Goal: Communication & Community: Answer question/provide support

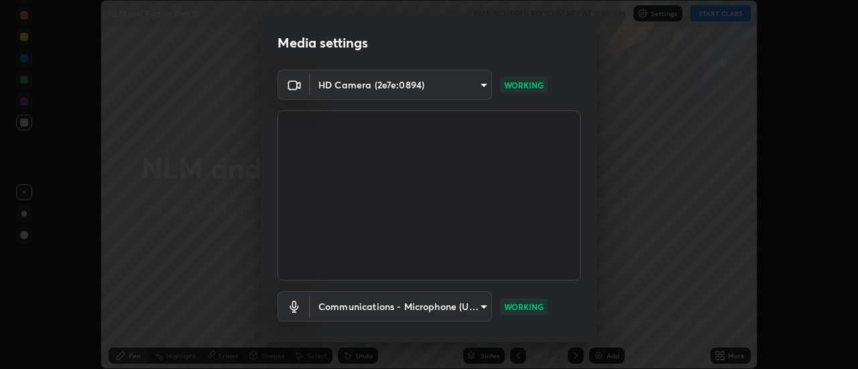
scroll to position [70, 0]
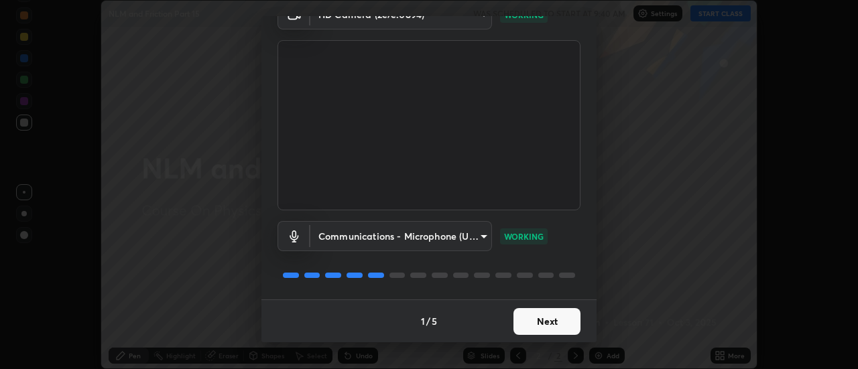
click at [533, 314] on button "Next" at bounding box center [546, 321] width 67 height 27
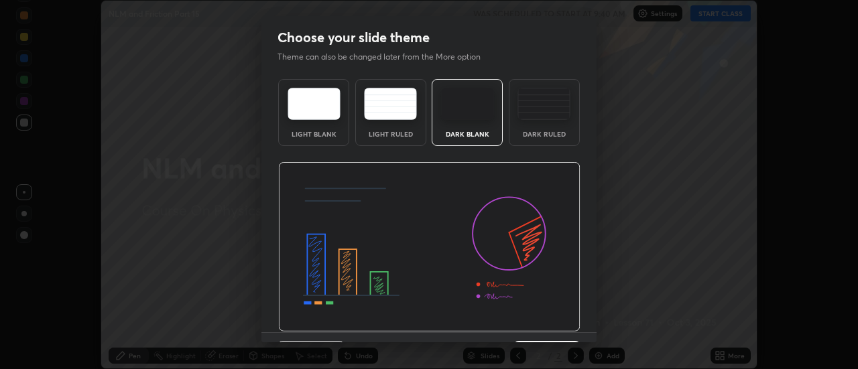
click at [535, 320] on img at bounding box center [429, 247] width 302 height 170
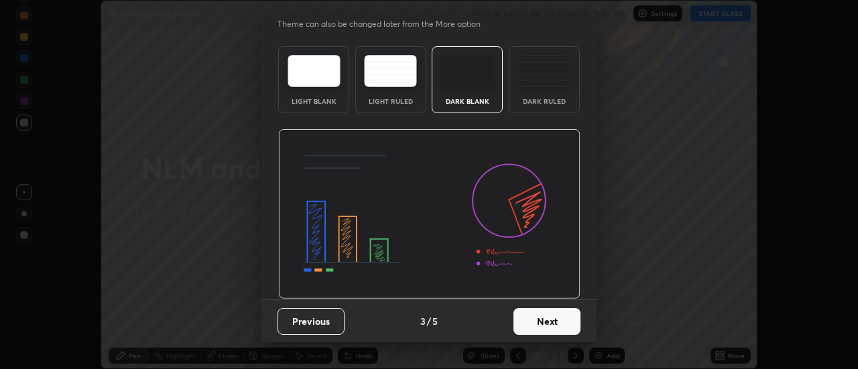
click at [534, 330] on button "Next" at bounding box center [546, 321] width 67 height 27
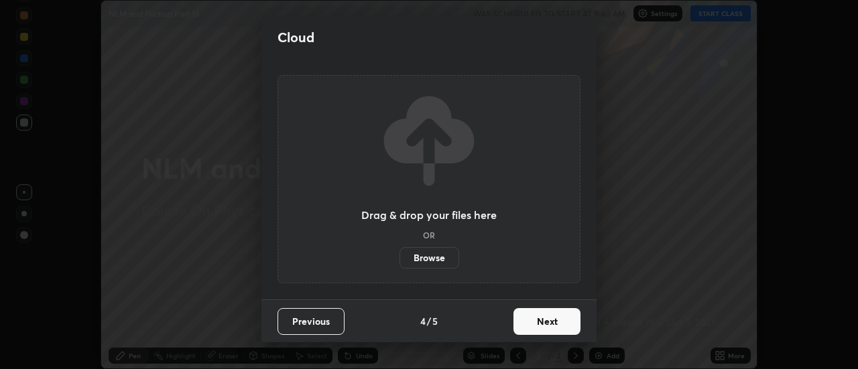
scroll to position [0, 0]
click at [535, 324] on button "Next" at bounding box center [546, 321] width 67 height 27
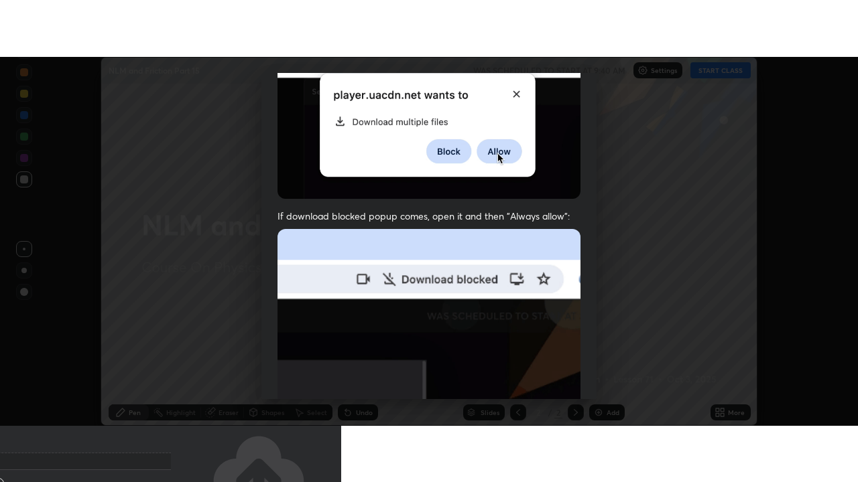
scroll to position [344, 0]
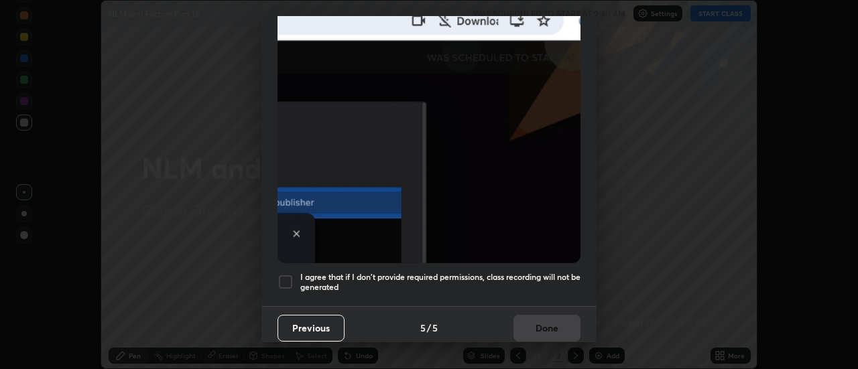
click at [518, 276] on h5 "I agree that if I don't provide required permissions, class recording will not …" at bounding box center [440, 282] width 280 height 21
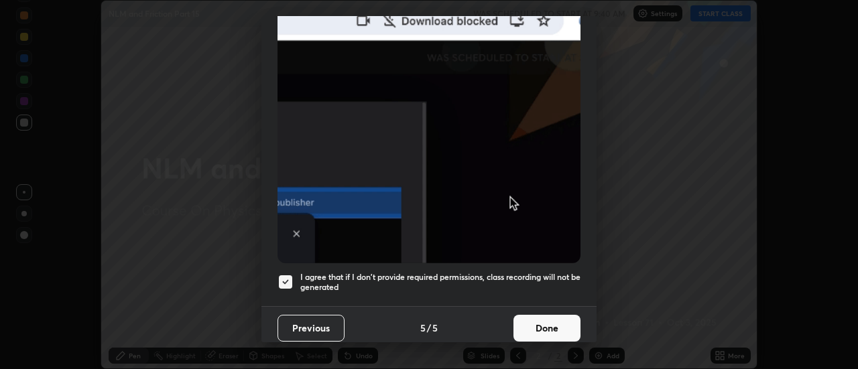
click at [529, 321] on button "Done" at bounding box center [546, 328] width 67 height 27
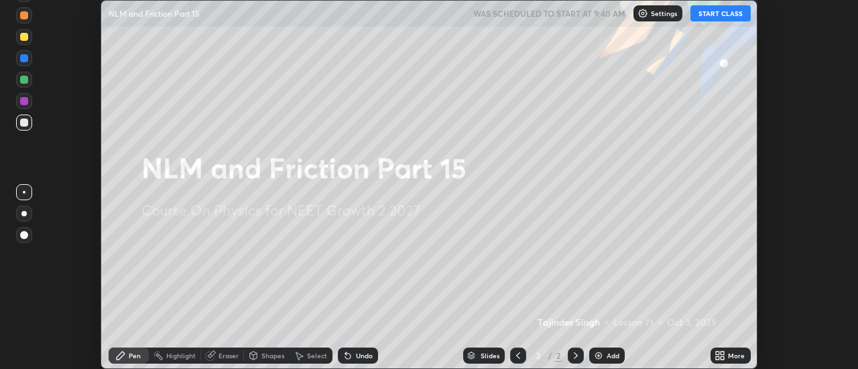
click at [730, 13] on button "START CLASS" at bounding box center [720, 13] width 60 height 16
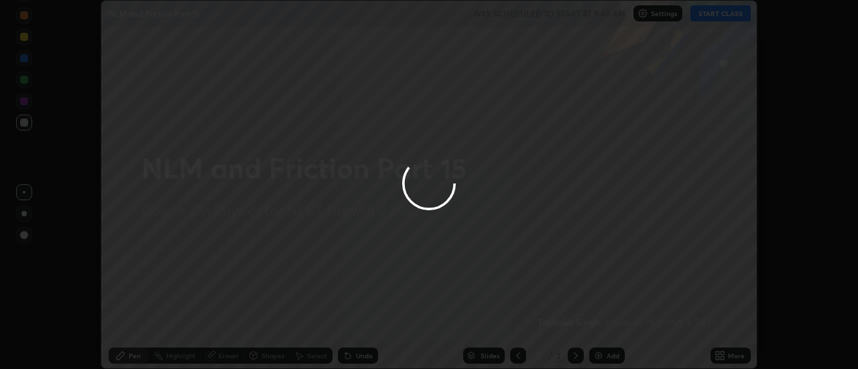
click at [726, 358] on div at bounding box center [429, 184] width 858 height 369
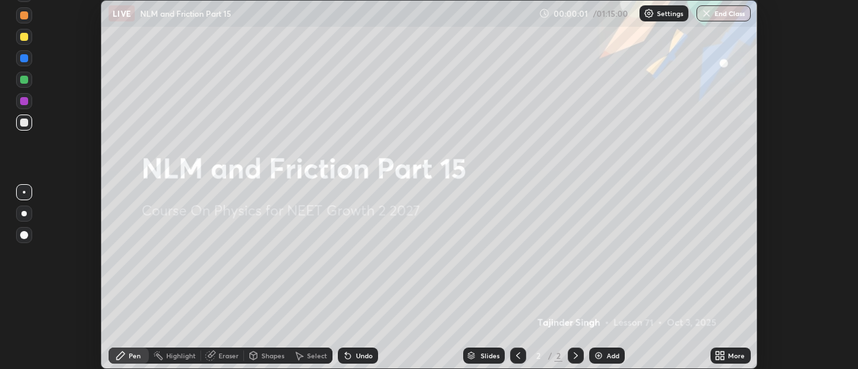
click at [722, 358] on icon at bounding box center [722, 358] width 3 height 3
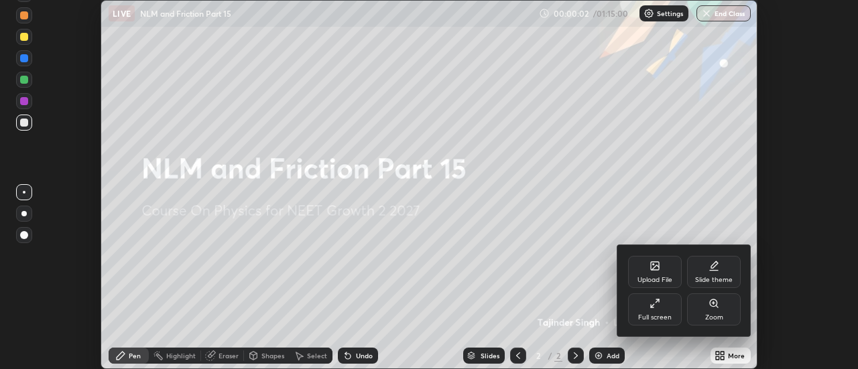
click at [669, 320] on div "Full screen" at bounding box center [655, 317] width 34 height 7
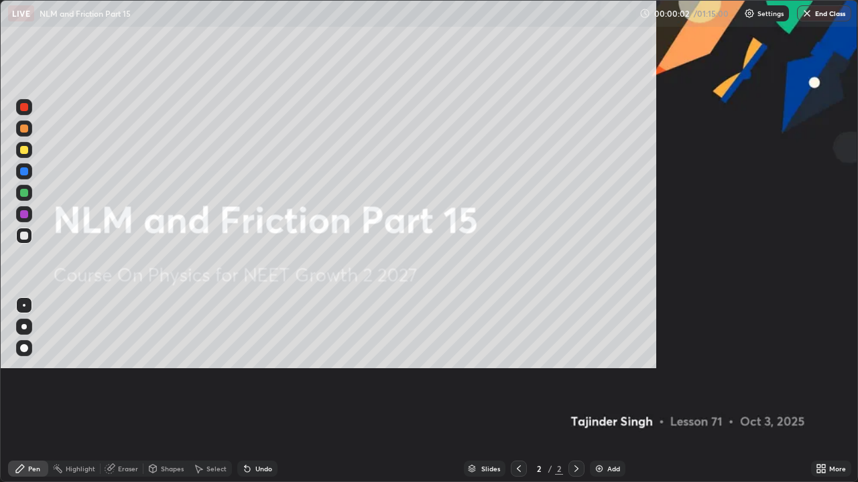
scroll to position [482, 858]
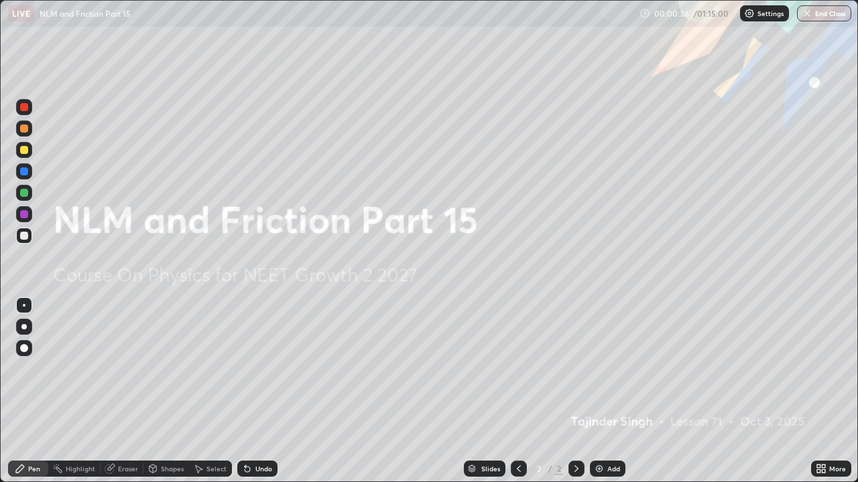
click at [610, 369] on div "Add" at bounding box center [608, 469] width 36 height 16
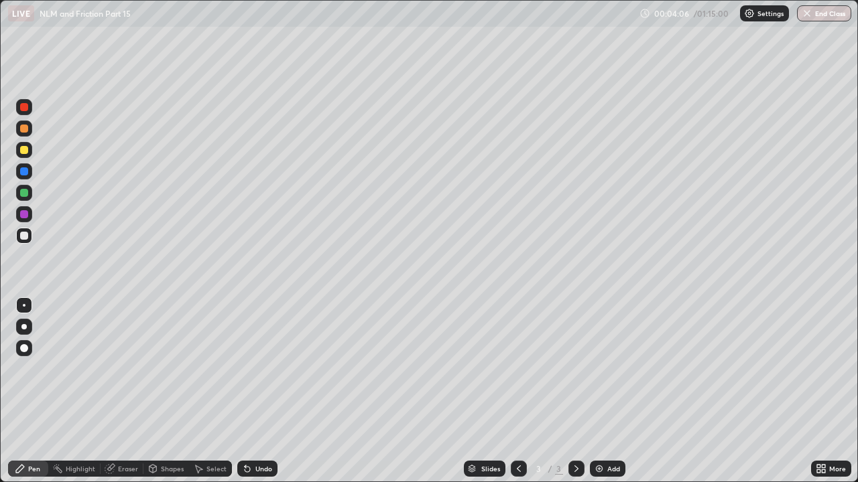
click at [29, 149] on div at bounding box center [24, 150] width 16 height 16
click at [263, 369] on div "Undo" at bounding box center [257, 469] width 40 height 16
click at [25, 234] on div at bounding box center [24, 236] width 8 height 8
click at [262, 369] on div "Undo" at bounding box center [263, 469] width 17 height 7
click at [258, 369] on div "Undo" at bounding box center [263, 469] width 17 height 7
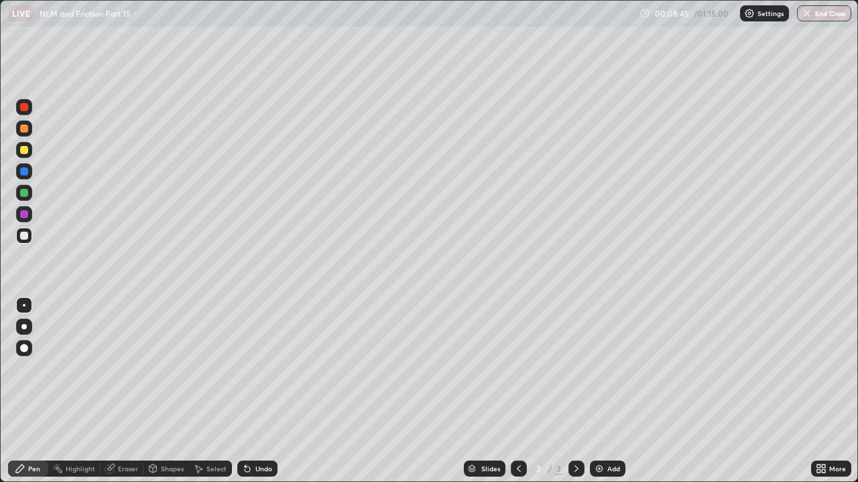
click at [258, 369] on div "Undo" at bounding box center [263, 469] width 17 height 7
click at [261, 369] on div "Undo" at bounding box center [263, 469] width 17 height 7
click at [259, 369] on div "Undo" at bounding box center [263, 469] width 17 height 7
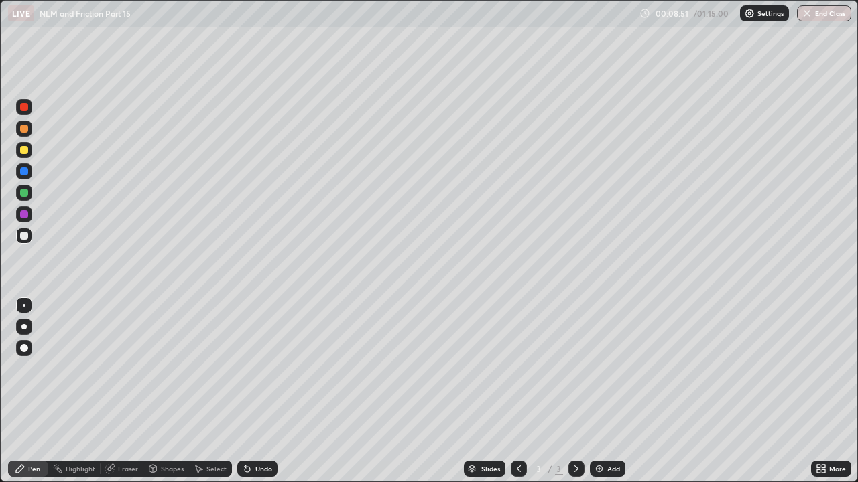
click at [258, 369] on div "Undo" at bounding box center [257, 469] width 40 height 16
click at [263, 369] on div "Undo" at bounding box center [257, 469] width 40 height 16
click at [608, 369] on div "Add" at bounding box center [613, 469] width 13 height 7
click at [27, 151] on div at bounding box center [24, 150] width 8 height 8
click at [24, 235] on div at bounding box center [24, 236] width 8 height 8
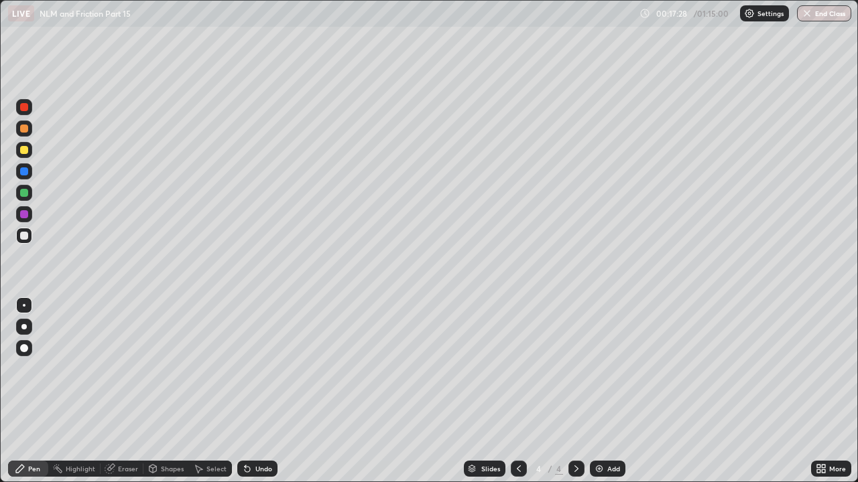
click at [24, 153] on div at bounding box center [24, 150] width 8 height 8
click at [24, 131] on div at bounding box center [24, 129] width 8 height 8
click at [30, 237] on div at bounding box center [24, 236] width 16 height 16
click at [265, 369] on div "Undo" at bounding box center [263, 469] width 17 height 7
click at [601, 369] on img at bounding box center [599, 469] width 11 height 11
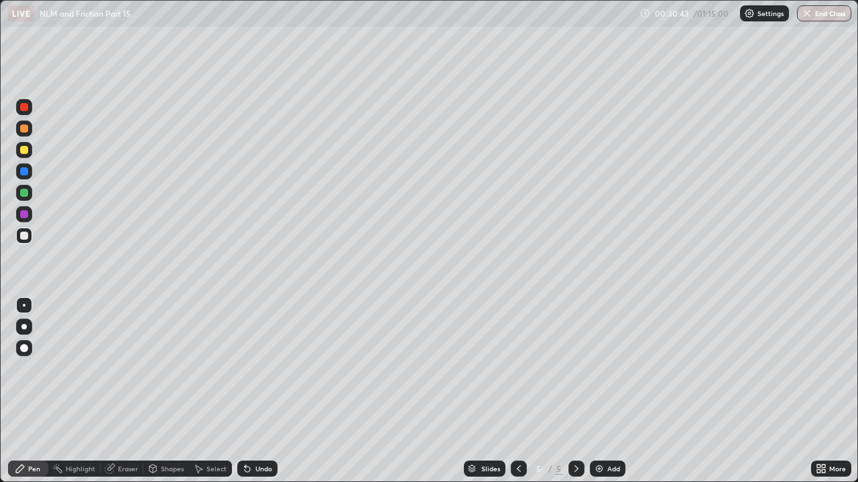
click at [25, 153] on div at bounding box center [24, 150] width 8 height 8
click at [603, 369] on div "Add" at bounding box center [608, 469] width 36 height 16
click at [23, 237] on div at bounding box center [24, 236] width 8 height 8
click at [255, 369] on div "Undo" at bounding box center [263, 469] width 17 height 7
click at [257, 369] on div "Undo" at bounding box center [263, 469] width 17 height 7
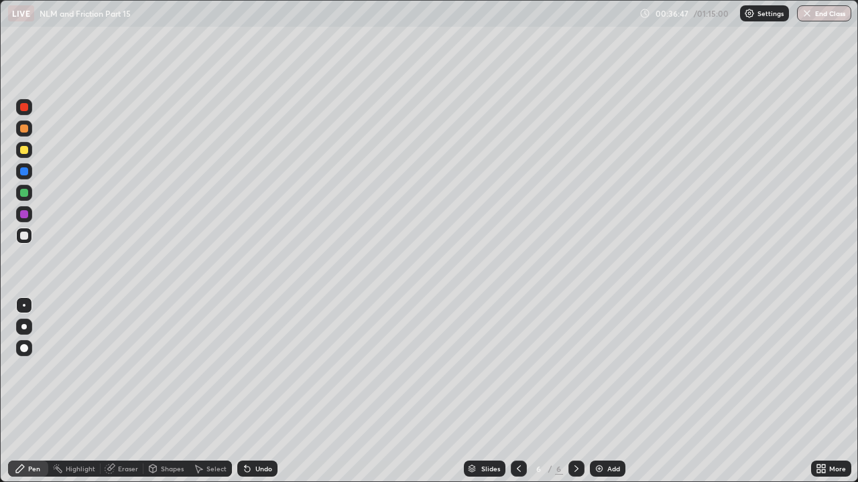
click at [257, 369] on div "Undo" at bounding box center [263, 469] width 17 height 7
click at [261, 369] on div "Undo" at bounding box center [263, 469] width 17 height 7
click at [264, 369] on div "Undo" at bounding box center [263, 469] width 17 height 7
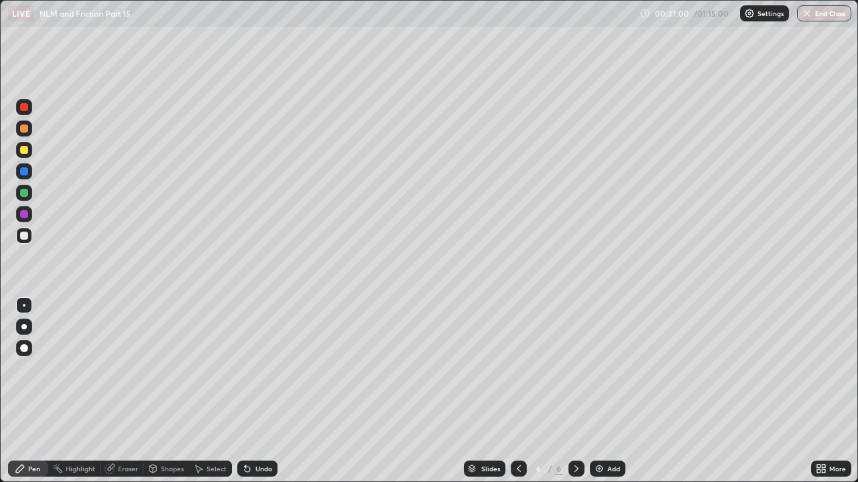
click at [257, 369] on div "Undo" at bounding box center [263, 469] width 17 height 7
click at [257, 369] on div "Undo" at bounding box center [257, 469] width 40 height 16
click at [259, 369] on div "Undo" at bounding box center [263, 469] width 17 height 7
click at [262, 369] on div "Undo" at bounding box center [263, 469] width 17 height 7
click at [25, 150] on div at bounding box center [24, 150] width 8 height 8
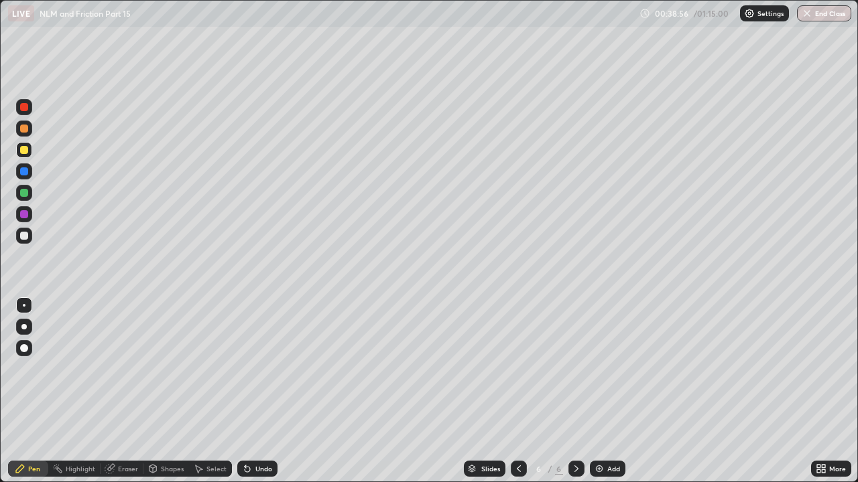
click at [23, 193] on div at bounding box center [24, 193] width 8 height 8
click at [19, 151] on div at bounding box center [24, 150] width 16 height 16
click at [263, 369] on div "Undo" at bounding box center [263, 469] width 17 height 7
click at [25, 236] on div at bounding box center [24, 236] width 8 height 8
click at [129, 369] on div "Eraser" at bounding box center [128, 469] width 20 height 7
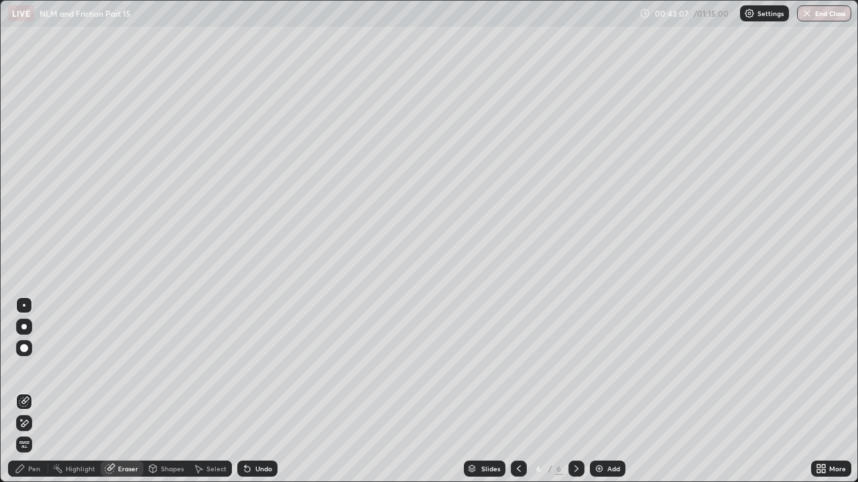
click at [23, 348] on div at bounding box center [24, 348] width 8 height 8
click at [27, 369] on div "Pen" at bounding box center [28, 469] width 40 height 16
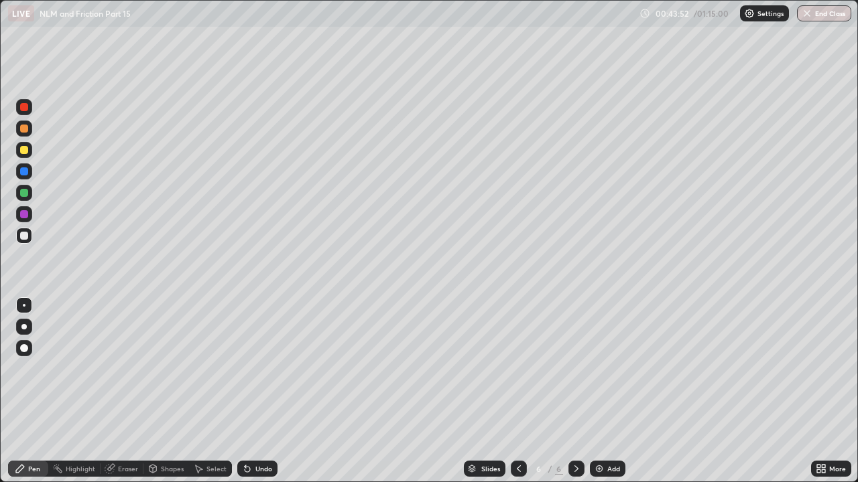
click at [23, 153] on div at bounding box center [24, 150] width 8 height 8
click at [263, 369] on div "Undo" at bounding box center [263, 469] width 17 height 7
click at [118, 369] on div "Eraser" at bounding box center [128, 469] width 20 height 7
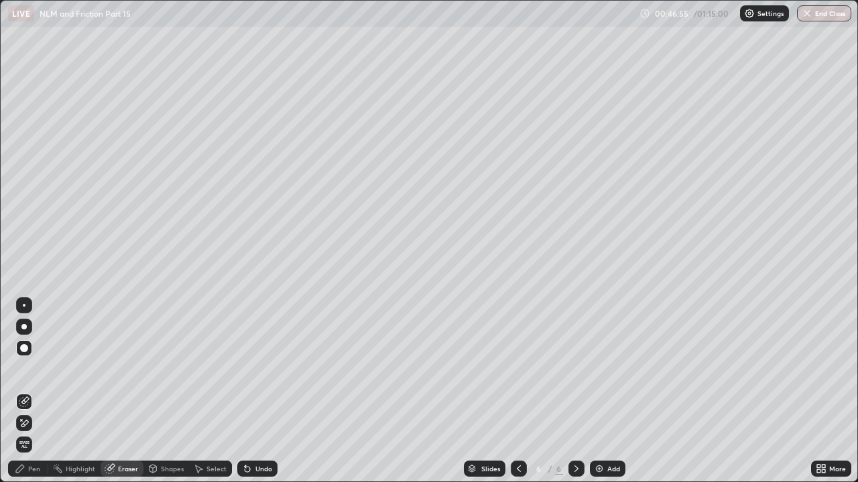
click at [31, 369] on div "Pen" at bounding box center [34, 469] width 12 height 7
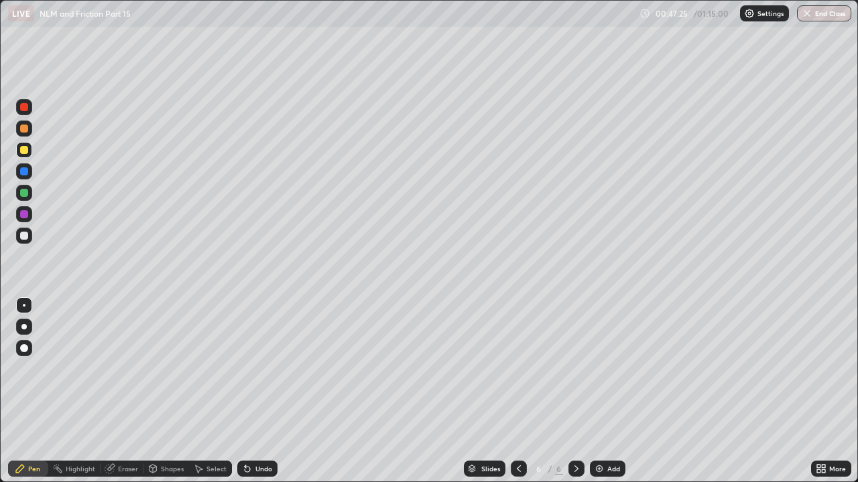
click at [517, 369] on icon at bounding box center [518, 469] width 11 height 11
click at [575, 369] on icon at bounding box center [576, 469] width 11 height 11
click at [125, 369] on div "Eraser" at bounding box center [128, 469] width 20 height 7
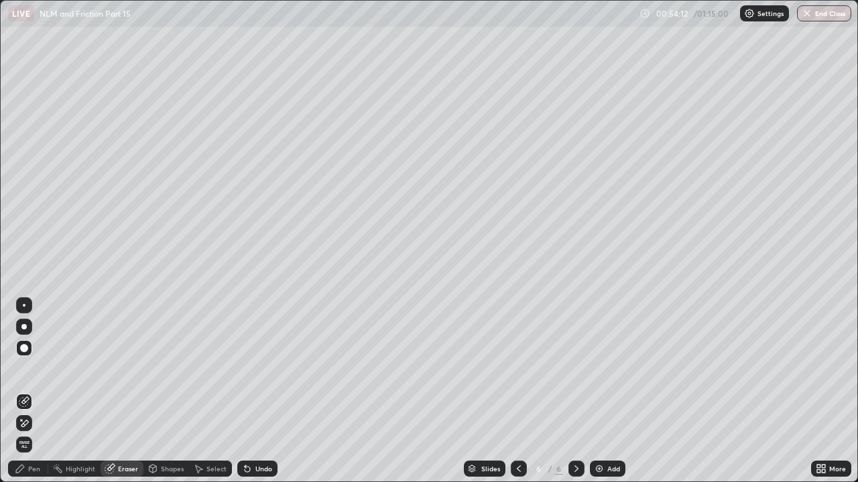
click at [29, 369] on div "Pen" at bounding box center [34, 469] width 12 height 7
click at [27, 369] on div "Pen" at bounding box center [28, 469] width 40 height 16
click at [31, 369] on div "Pen" at bounding box center [34, 469] width 12 height 7
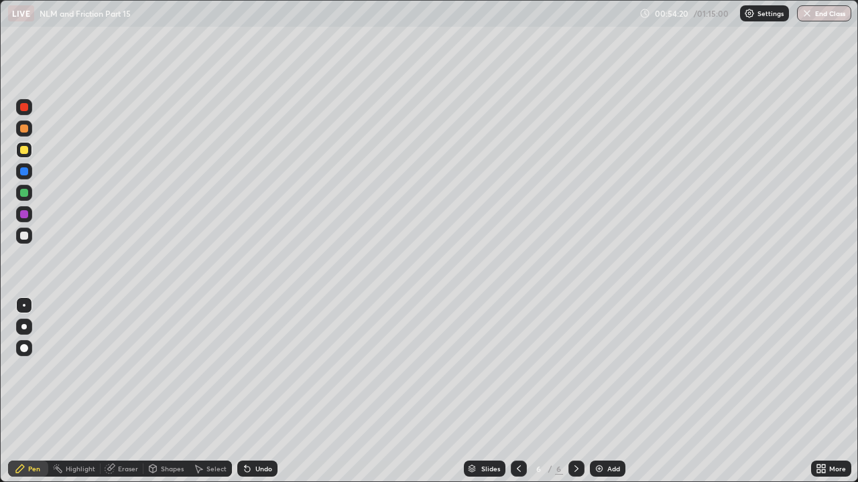
click at [125, 369] on div "Eraser" at bounding box center [128, 469] width 20 height 7
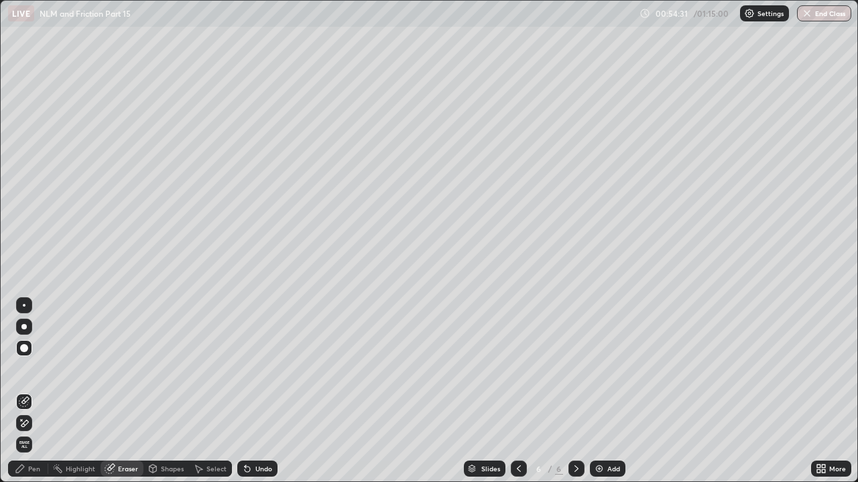
click at [28, 369] on div "Pen" at bounding box center [34, 469] width 12 height 7
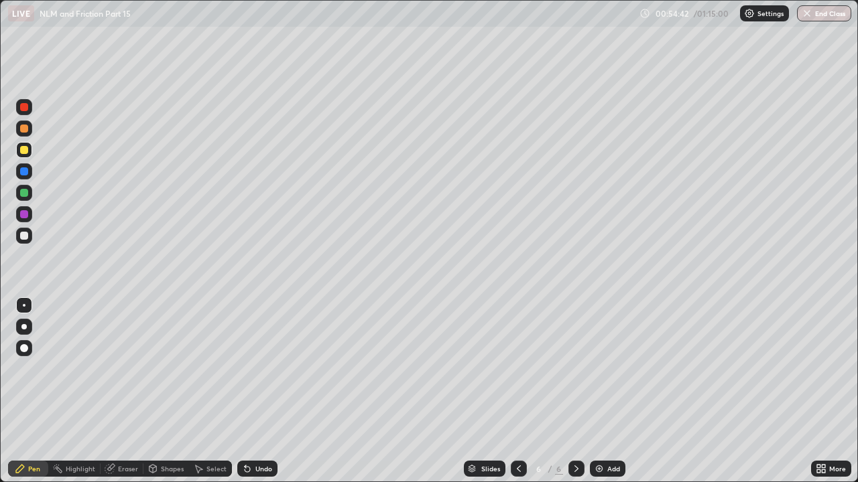
click at [25, 236] on div at bounding box center [24, 236] width 8 height 8
click at [263, 369] on div "Undo" at bounding box center [263, 469] width 17 height 7
click at [264, 369] on div "Undo" at bounding box center [263, 469] width 17 height 7
click at [436, 369] on div "Slides 6 / 6 Add" at bounding box center [543, 469] width 533 height 27
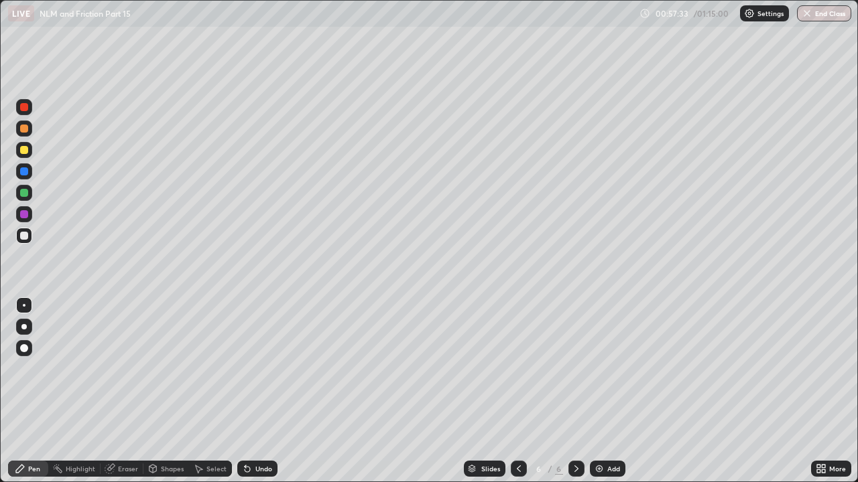
click at [253, 369] on div "Undo" at bounding box center [257, 469] width 40 height 16
click at [259, 369] on div "Undo" at bounding box center [257, 469] width 40 height 16
click at [257, 369] on div "Undo" at bounding box center [257, 469] width 40 height 16
click at [130, 369] on div "Eraser" at bounding box center [128, 469] width 20 height 7
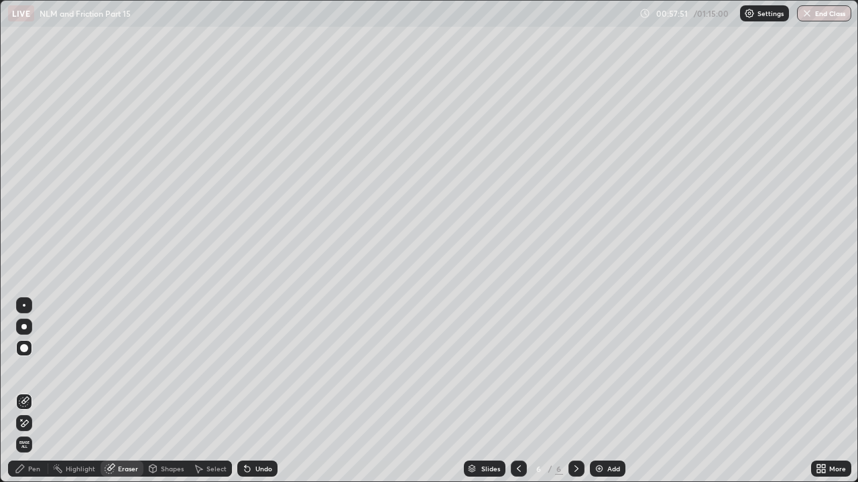
click at [517, 369] on icon at bounding box center [518, 469] width 11 height 11
click at [575, 369] on icon at bounding box center [576, 469] width 11 height 11
click at [251, 369] on icon at bounding box center [247, 469] width 11 height 11
click at [31, 369] on div "Pen" at bounding box center [34, 469] width 12 height 7
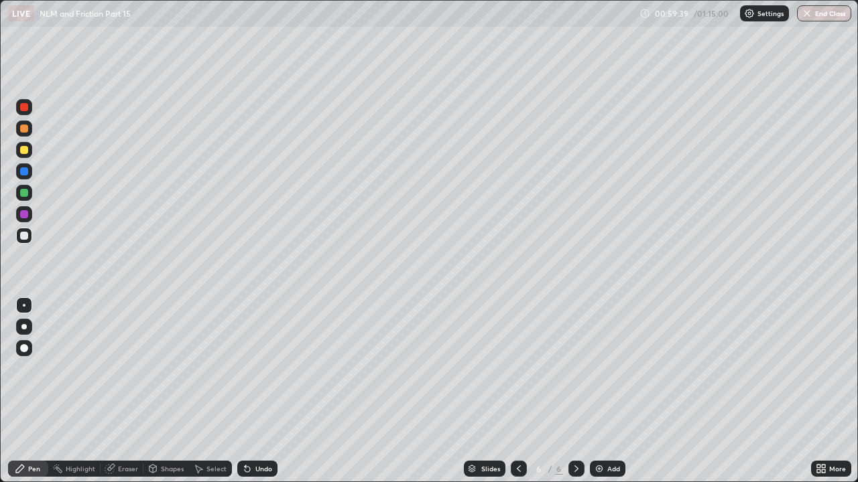
click at [27, 148] on div at bounding box center [24, 150] width 8 height 8
click at [123, 369] on div "Eraser" at bounding box center [122, 469] width 43 height 16
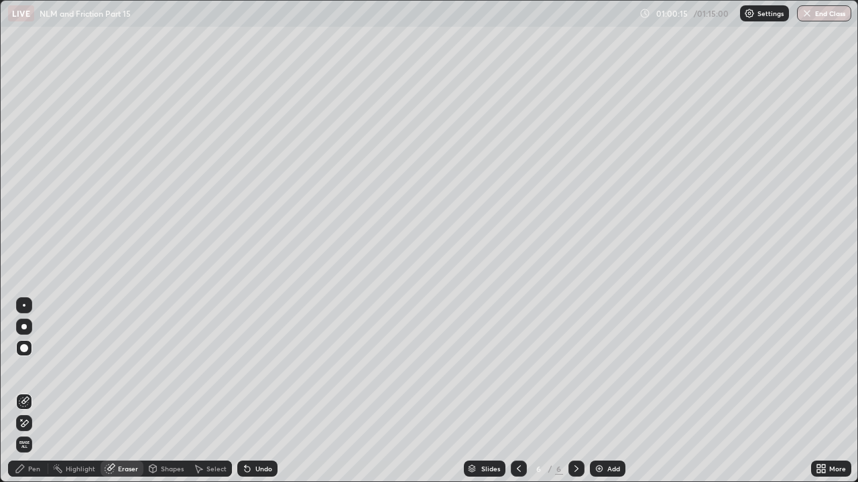
click at [27, 369] on div "Pen" at bounding box center [28, 469] width 40 height 16
click at [34, 369] on div "Pen" at bounding box center [34, 469] width 12 height 7
click at [29, 369] on div "Pen" at bounding box center [34, 469] width 12 height 7
click at [31, 369] on div "Pen" at bounding box center [34, 469] width 12 height 7
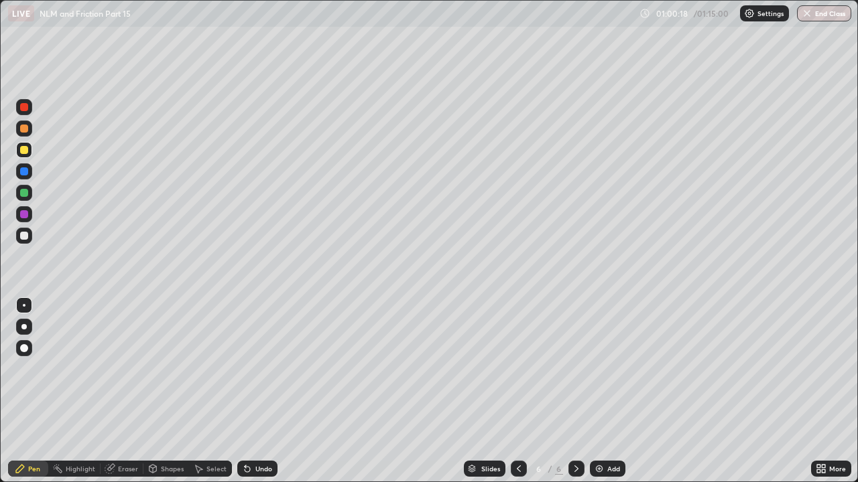
click at [27, 369] on div "Pen" at bounding box center [28, 469] width 40 height 16
click at [264, 369] on div "Undo" at bounding box center [263, 469] width 17 height 7
click at [605, 369] on div "Add" at bounding box center [608, 469] width 36 height 16
click at [23, 235] on div at bounding box center [24, 236] width 8 height 8
click at [25, 153] on div at bounding box center [24, 150] width 8 height 8
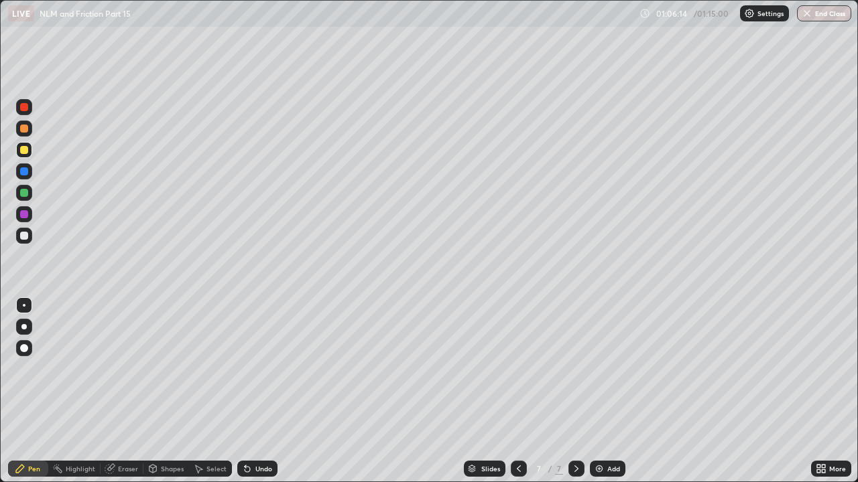
click at [255, 369] on div "Undo" at bounding box center [263, 469] width 17 height 7
click at [27, 212] on div at bounding box center [24, 214] width 8 height 8
click at [21, 127] on div at bounding box center [24, 129] width 8 height 8
click at [24, 237] on div at bounding box center [24, 236] width 8 height 8
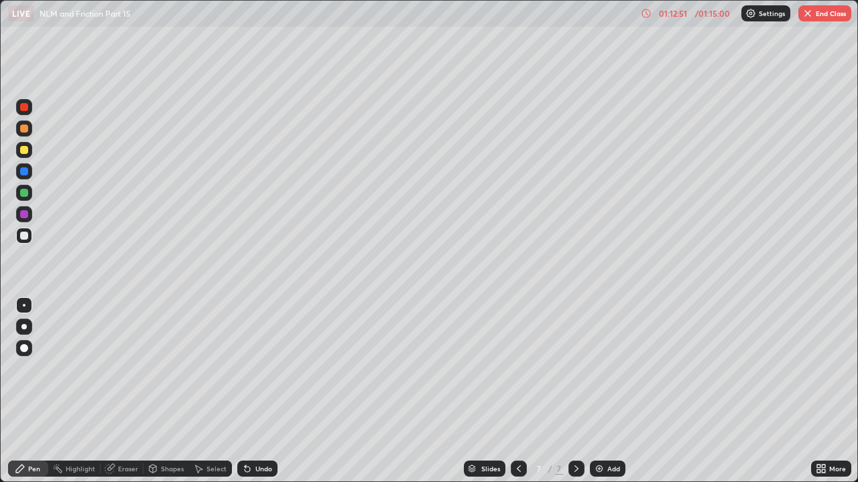
click at [603, 369] on div "Add" at bounding box center [608, 469] width 36 height 16
click at [259, 369] on div "Undo" at bounding box center [263, 469] width 17 height 7
click at [257, 369] on div "Undo" at bounding box center [263, 469] width 17 height 7
click at [251, 369] on icon at bounding box center [247, 469] width 11 height 11
click at [250, 369] on icon at bounding box center [247, 469] width 11 height 11
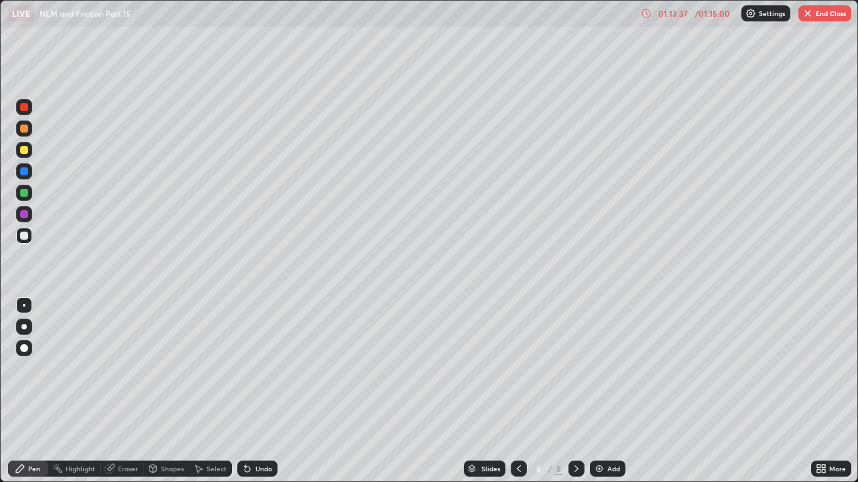
click at [24, 186] on div at bounding box center [24, 193] width 16 height 16
click at [25, 151] on div at bounding box center [24, 150] width 8 height 8
click at [267, 369] on div "Undo" at bounding box center [257, 469] width 40 height 16
click at [263, 369] on div "Undo" at bounding box center [263, 469] width 17 height 7
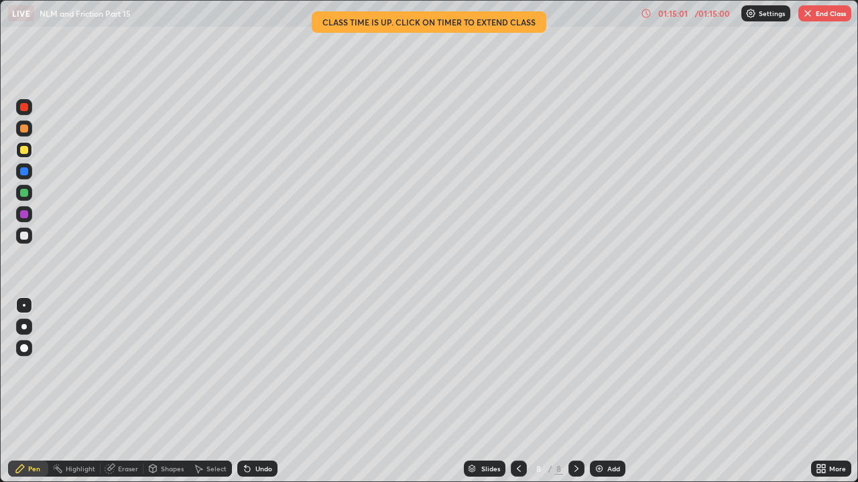
click at [263, 369] on div "Undo" at bounding box center [263, 469] width 17 height 7
click at [259, 369] on div "Undo" at bounding box center [257, 469] width 40 height 16
click at [127, 369] on div "Eraser" at bounding box center [128, 469] width 20 height 7
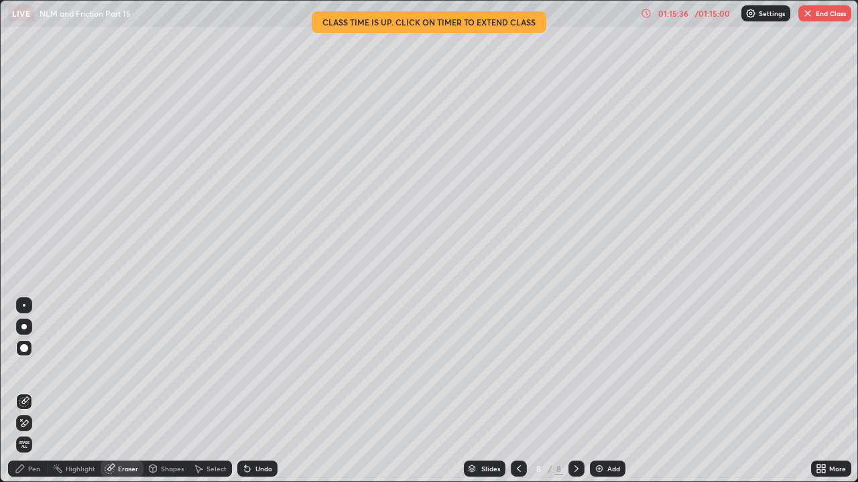
click at [36, 369] on div "Pen" at bounding box center [34, 469] width 12 height 7
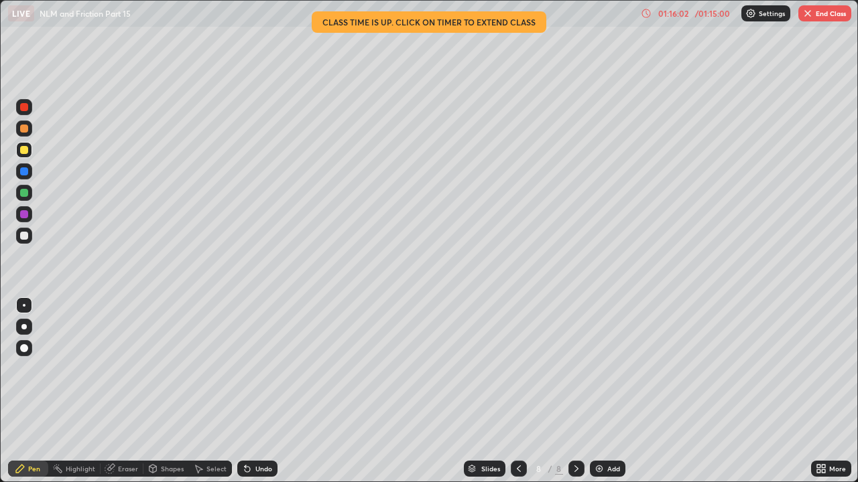
click at [22, 234] on div at bounding box center [24, 236] width 8 height 8
click at [25, 193] on div at bounding box center [24, 193] width 8 height 8
click at [24, 152] on div at bounding box center [24, 150] width 8 height 8
click at [24, 192] on div at bounding box center [24, 193] width 8 height 8
click at [608, 369] on div "Add" at bounding box center [613, 469] width 13 height 7
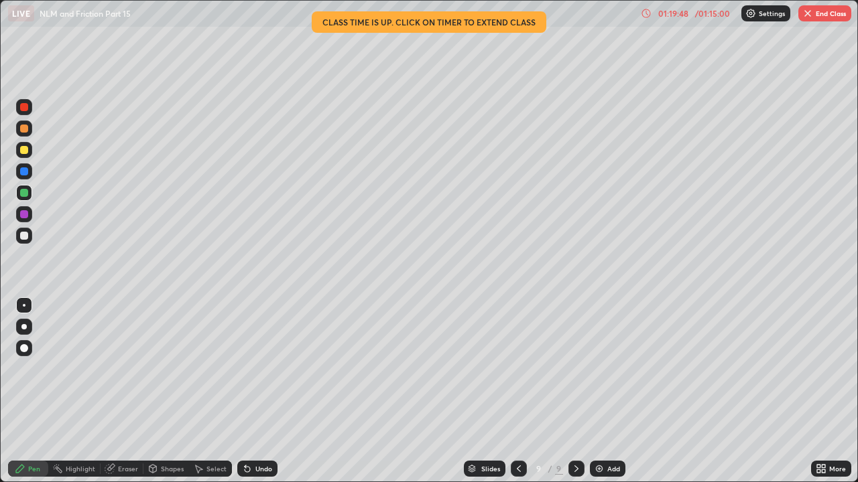
click at [517, 369] on div at bounding box center [519, 469] width 16 height 16
click at [259, 369] on div "Undo" at bounding box center [263, 469] width 17 height 7
click at [261, 369] on div "Undo" at bounding box center [257, 469] width 40 height 16
click at [255, 369] on div "Undo" at bounding box center [257, 469] width 40 height 16
click at [24, 237] on div at bounding box center [24, 236] width 8 height 8
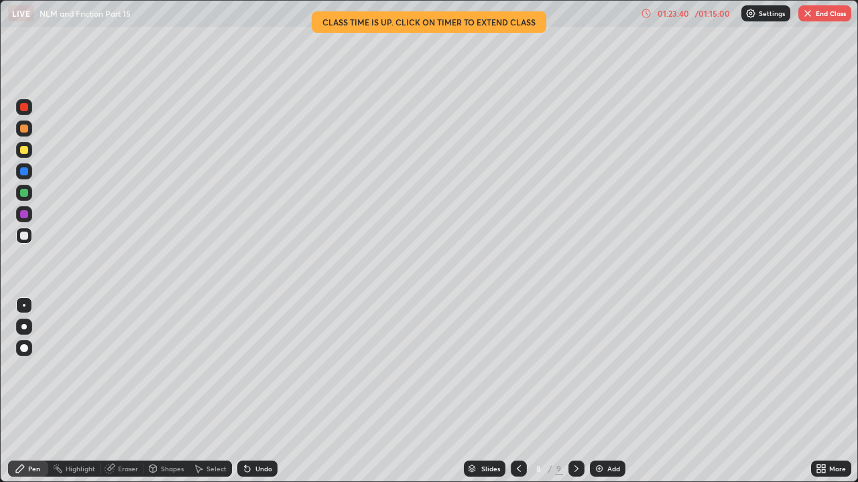
click at [821, 19] on button "End Class" at bounding box center [824, 13] width 53 height 16
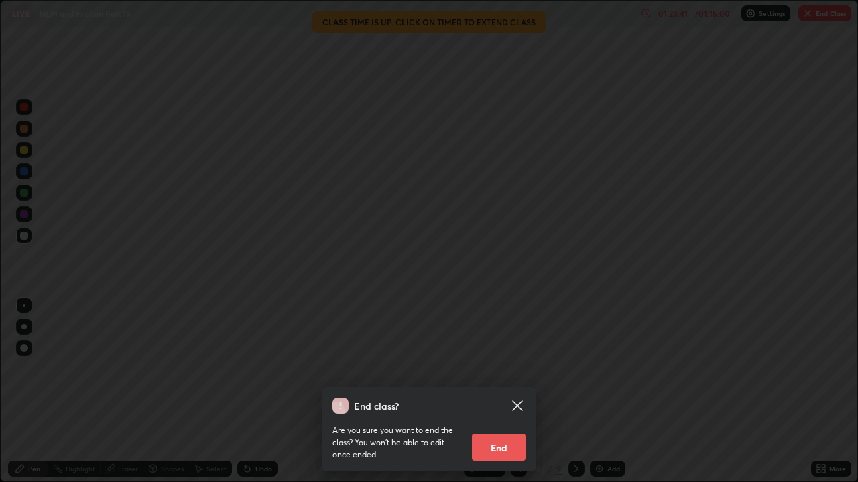
click at [509, 369] on button "End" at bounding box center [499, 447] width 54 height 27
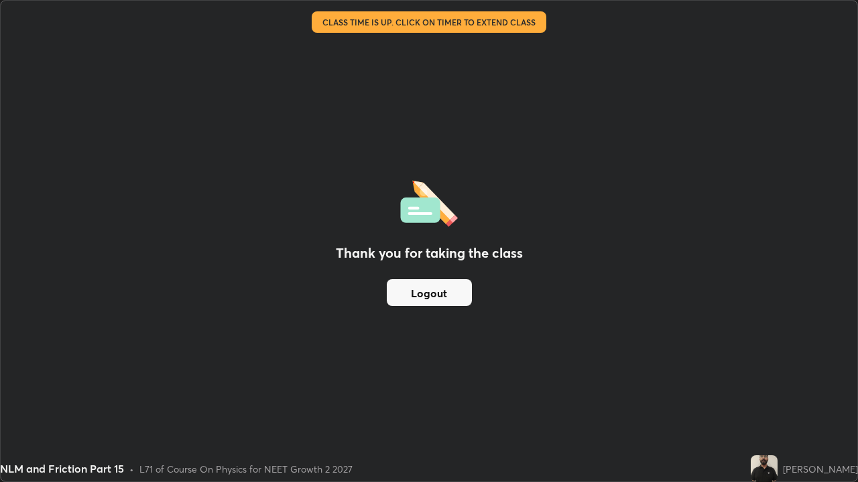
click at [413, 302] on button "Logout" at bounding box center [429, 292] width 85 height 27
click at [414, 298] on button "Logout" at bounding box center [429, 292] width 85 height 27
click at [411, 294] on button "Logout" at bounding box center [429, 292] width 85 height 27
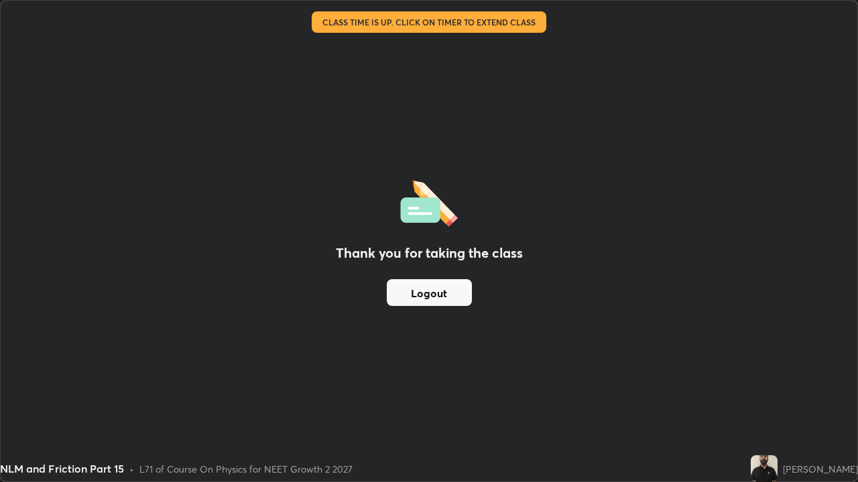
click at [411, 294] on button "Logout" at bounding box center [429, 292] width 85 height 27
click at [407, 294] on button "Logout" at bounding box center [429, 292] width 85 height 27
click at [358, 369] on div "NLM and Friction Part 15 • L71 of Course On Physics for NEET Growth 2 2027" at bounding box center [372, 469] width 745 height 27
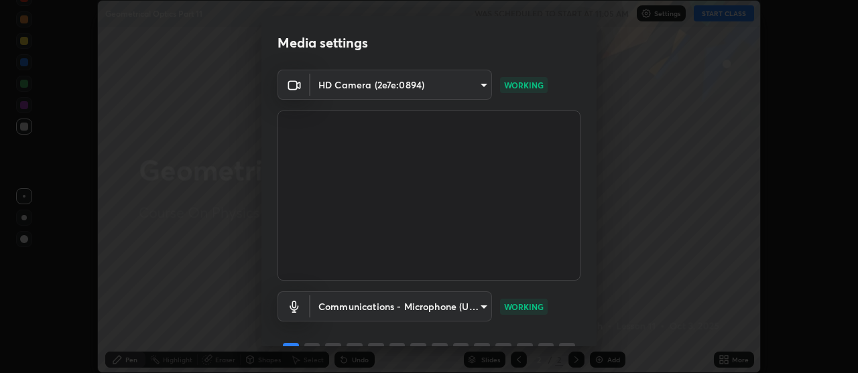
scroll to position [66, 0]
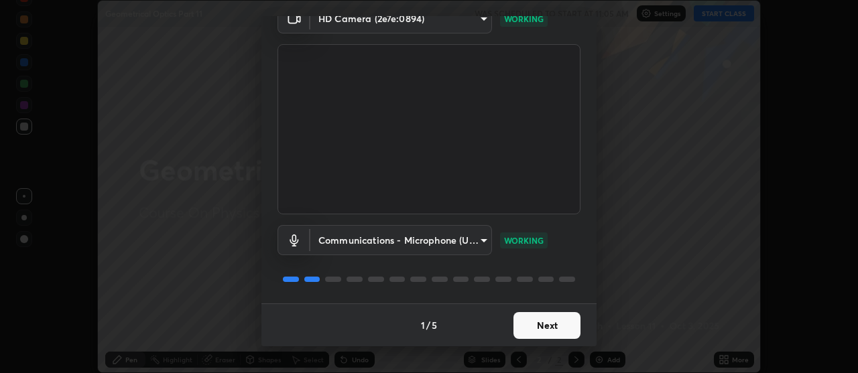
click at [537, 328] on button "Next" at bounding box center [546, 325] width 67 height 27
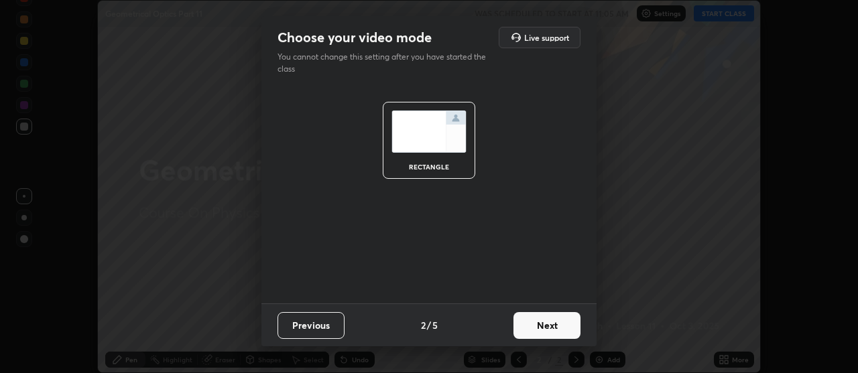
click at [544, 324] on button "Next" at bounding box center [546, 325] width 67 height 27
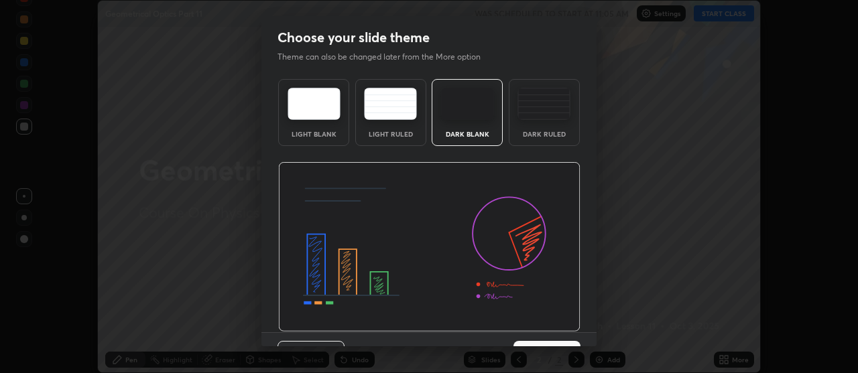
scroll to position [29, 0]
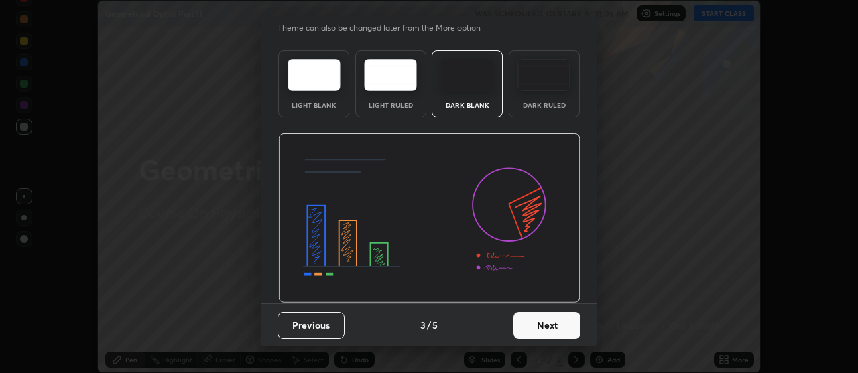
click at [546, 328] on button "Next" at bounding box center [546, 325] width 67 height 27
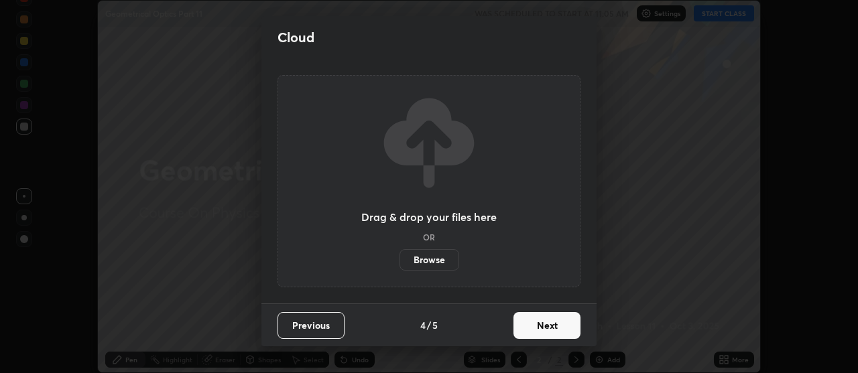
click at [549, 326] on button "Next" at bounding box center [546, 325] width 67 height 27
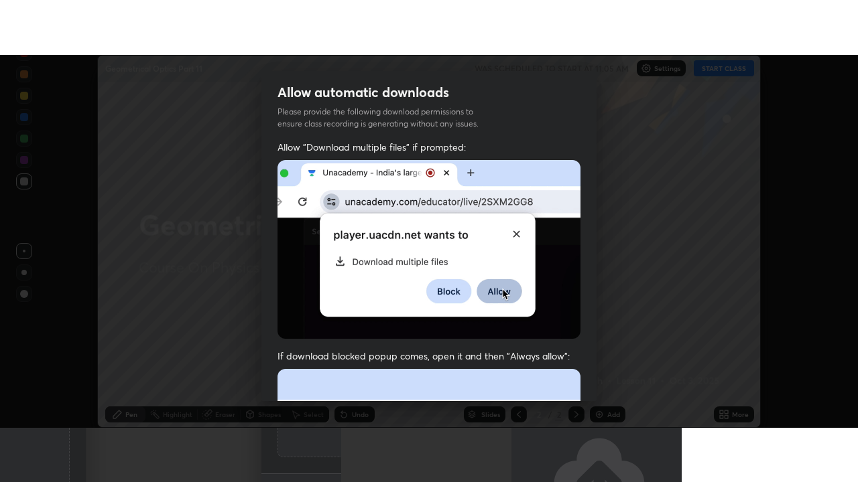
scroll to position [340, 0]
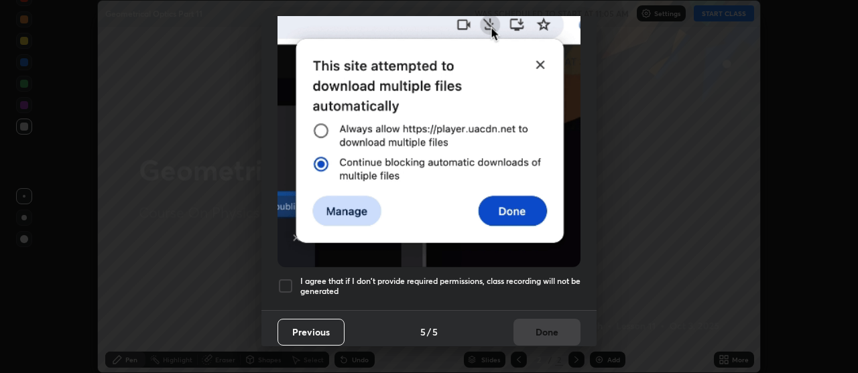
click at [517, 277] on h5 "I agree that if I don't provide required permissions, class recording will not …" at bounding box center [440, 286] width 280 height 21
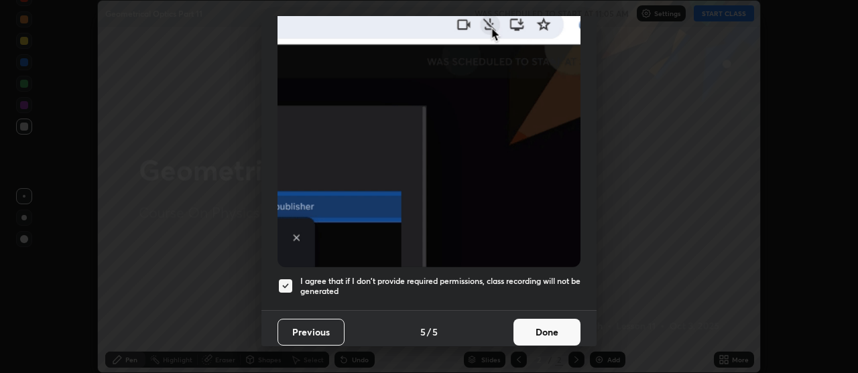
click at [537, 329] on button "Done" at bounding box center [546, 332] width 67 height 27
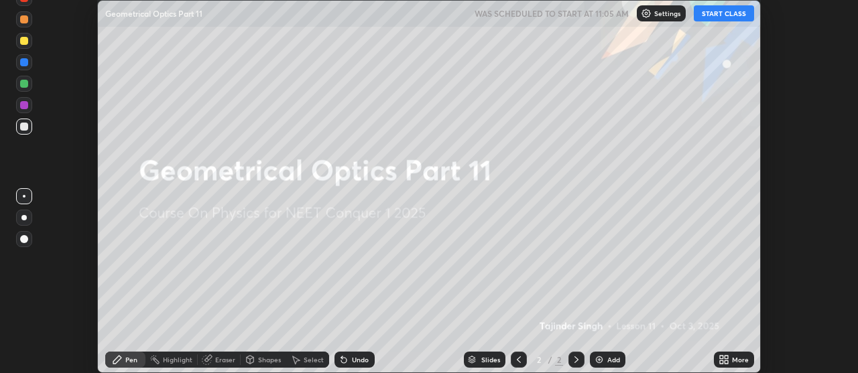
click at [711, 11] on button "START CLASS" at bounding box center [724, 13] width 60 height 16
click at [728, 356] on icon at bounding box center [725, 357] width 3 height 3
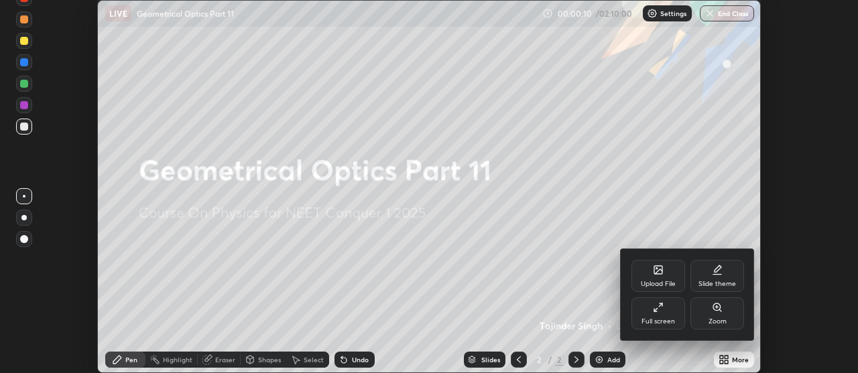
click at [655, 316] on div "Full screen" at bounding box center [658, 314] width 54 height 32
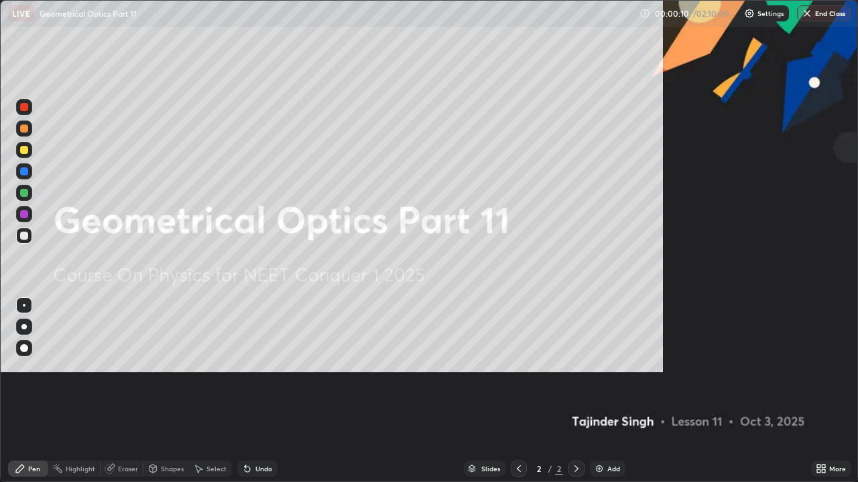
scroll to position [482, 858]
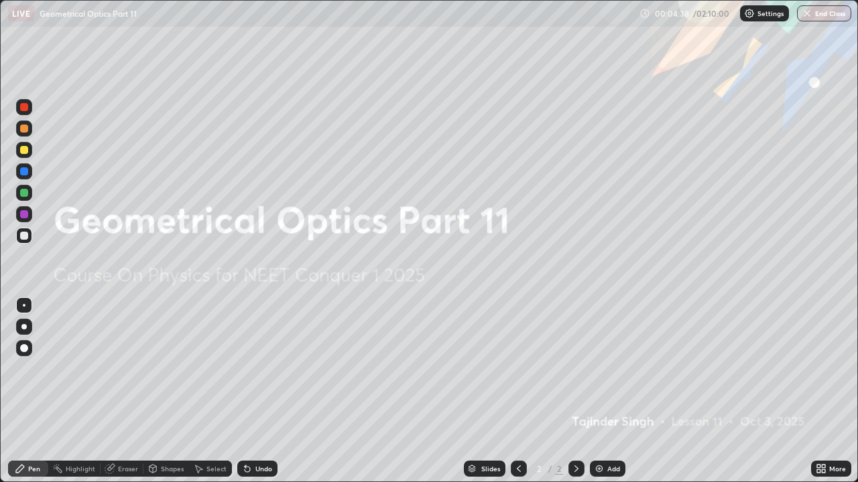
click at [608, 373] on div "Add" at bounding box center [613, 469] width 13 height 7
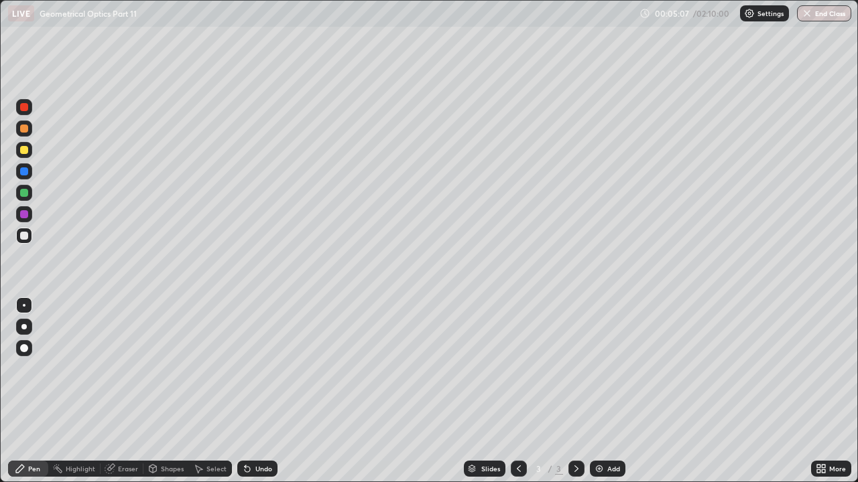
click at [24, 151] on div at bounding box center [24, 150] width 8 height 8
click at [259, 373] on div "Undo" at bounding box center [257, 469] width 40 height 16
click at [258, 373] on div "Undo" at bounding box center [257, 469] width 40 height 16
click at [24, 241] on div at bounding box center [24, 236] width 16 height 16
click at [22, 151] on div at bounding box center [24, 150] width 8 height 8
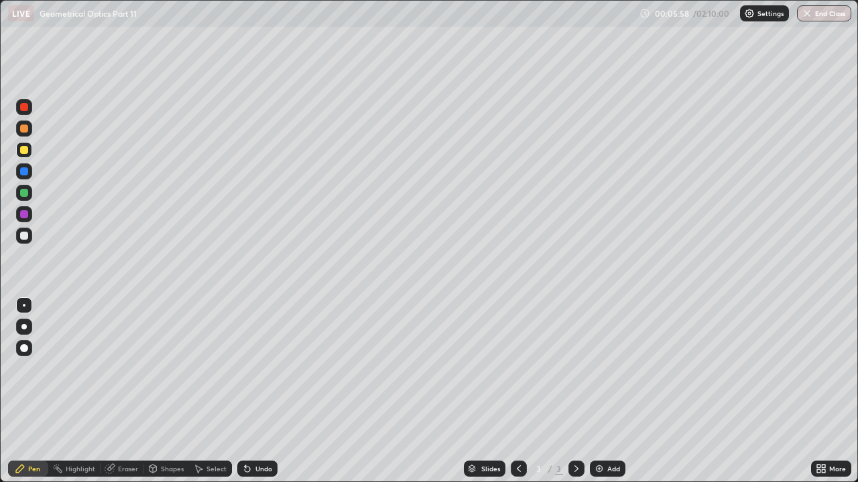
click at [24, 176] on div at bounding box center [24, 172] width 16 height 16
click at [23, 236] on div at bounding box center [24, 236] width 8 height 8
click at [252, 373] on div "Undo" at bounding box center [257, 469] width 40 height 16
click at [249, 373] on div "Undo" at bounding box center [257, 469] width 40 height 16
click at [255, 373] on div "Undo" at bounding box center [263, 469] width 17 height 7
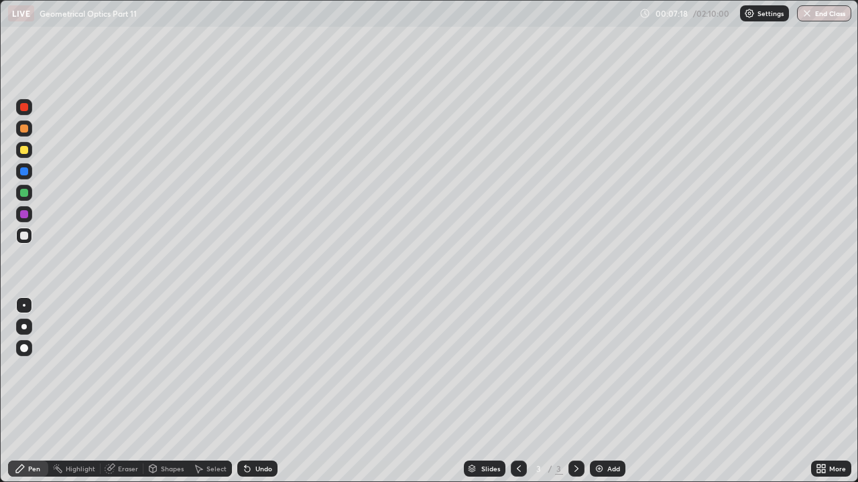
click at [23, 194] on div at bounding box center [24, 193] width 8 height 8
click at [256, 373] on div "Undo" at bounding box center [263, 469] width 17 height 7
click at [253, 373] on div "Undo" at bounding box center [257, 469] width 40 height 16
click at [22, 237] on div at bounding box center [24, 236] width 8 height 8
click at [26, 151] on div at bounding box center [24, 150] width 8 height 8
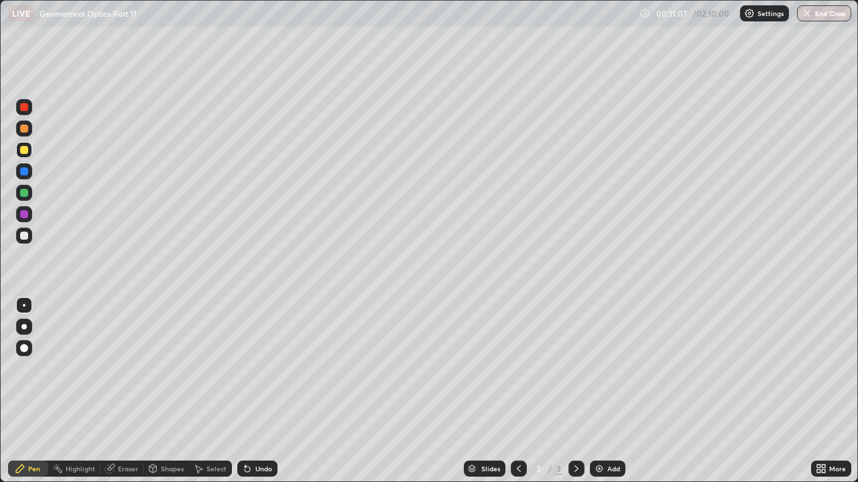
click at [255, 373] on div "Undo" at bounding box center [257, 469] width 40 height 16
click at [257, 373] on div "Undo" at bounding box center [263, 469] width 17 height 7
click at [256, 373] on div "Undo" at bounding box center [263, 469] width 17 height 7
click at [252, 373] on div "Undo" at bounding box center [257, 469] width 40 height 16
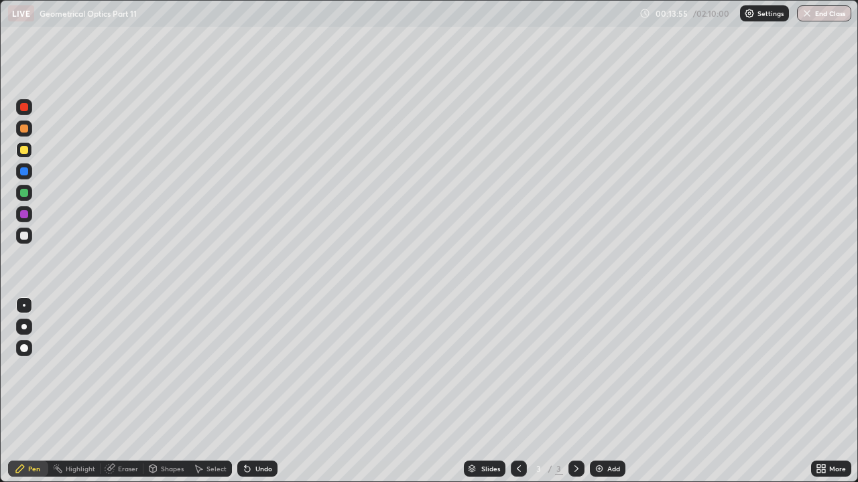
click at [131, 373] on div "Eraser" at bounding box center [128, 469] width 20 height 7
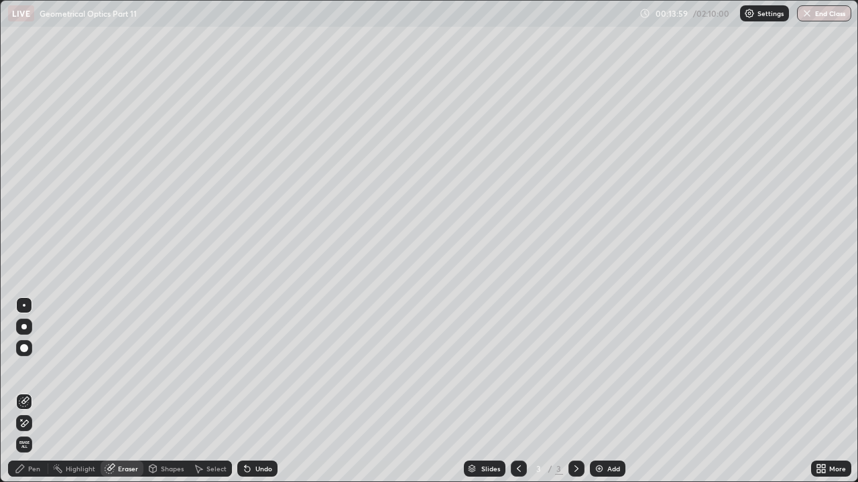
click at [39, 373] on div "Pen" at bounding box center [34, 469] width 12 height 7
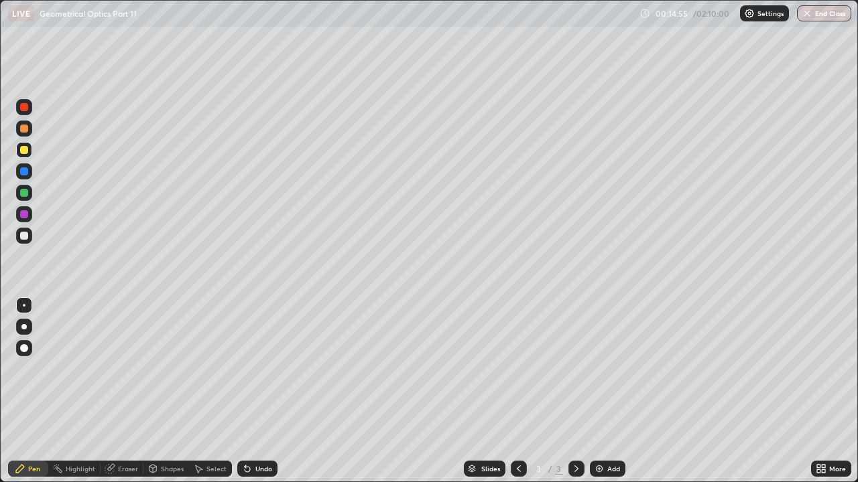
click at [602, 373] on img at bounding box center [599, 469] width 11 height 11
click at [24, 237] on div at bounding box center [24, 236] width 8 height 8
click at [23, 151] on div at bounding box center [24, 150] width 8 height 8
click at [22, 238] on div at bounding box center [24, 236] width 8 height 8
click at [255, 373] on div "Undo" at bounding box center [257, 469] width 40 height 16
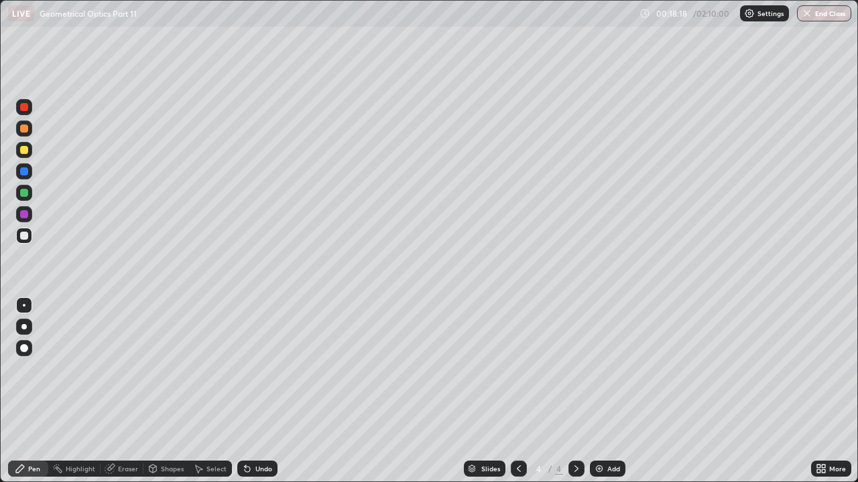
click at [255, 373] on div "Undo" at bounding box center [263, 469] width 17 height 7
click at [21, 149] on div at bounding box center [24, 150] width 8 height 8
click at [25, 151] on div at bounding box center [24, 150] width 8 height 8
click at [25, 235] on div at bounding box center [24, 236] width 8 height 8
click at [25, 194] on div at bounding box center [24, 193] width 8 height 8
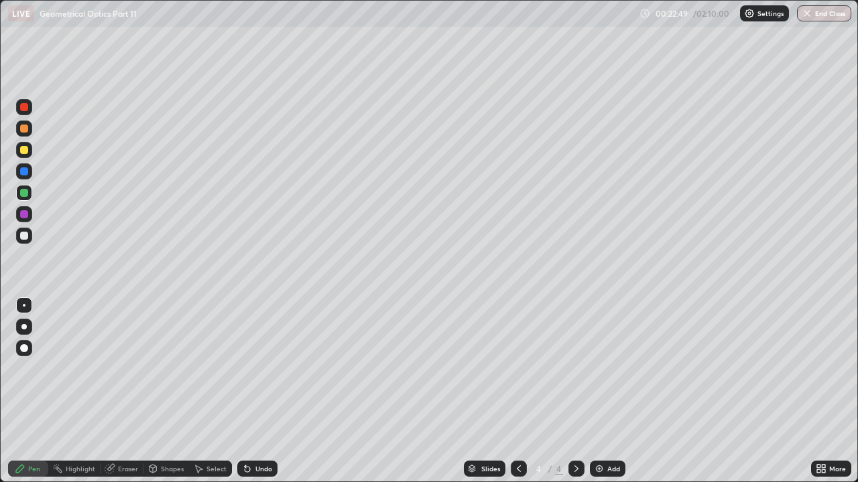
click at [26, 237] on div at bounding box center [24, 236] width 8 height 8
click at [261, 373] on div "Undo" at bounding box center [263, 469] width 17 height 7
click at [245, 373] on icon at bounding box center [247, 469] width 5 height 5
click at [246, 373] on icon at bounding box center [247, 469] width 5 height 5
click at [23, 194] on div at bounding box center [24, 193] width 8 height 8
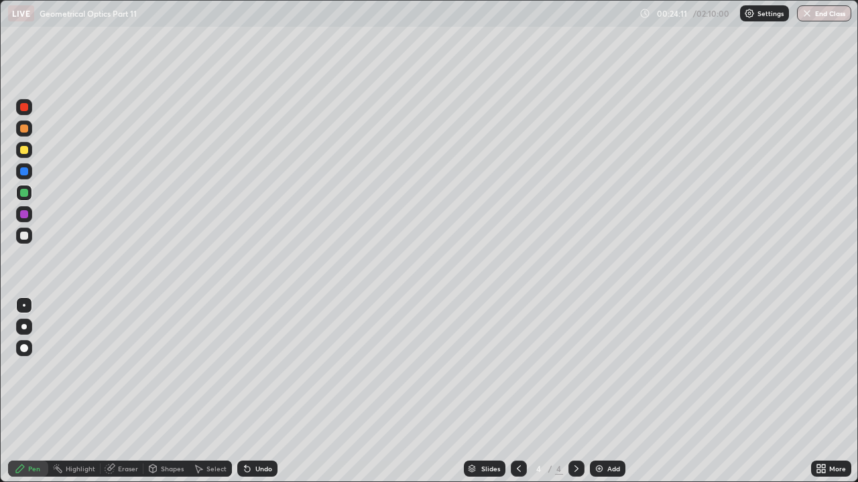
click at [25, 236] on div at bounding box center [24, 236] width 8 height 8
click at [609, 373] on div "Add" at bounding box center [613, 469] width 13 height 7
click at [255, 373] on div "Undo" at bounding box center [263, 469] width 17 height 7
click at [252, 373] on div "Undo" at bounding box center [257, 469] width 40 height 16
click at [23, 151] on div at bounding box center [24, 150] width 8 height 8
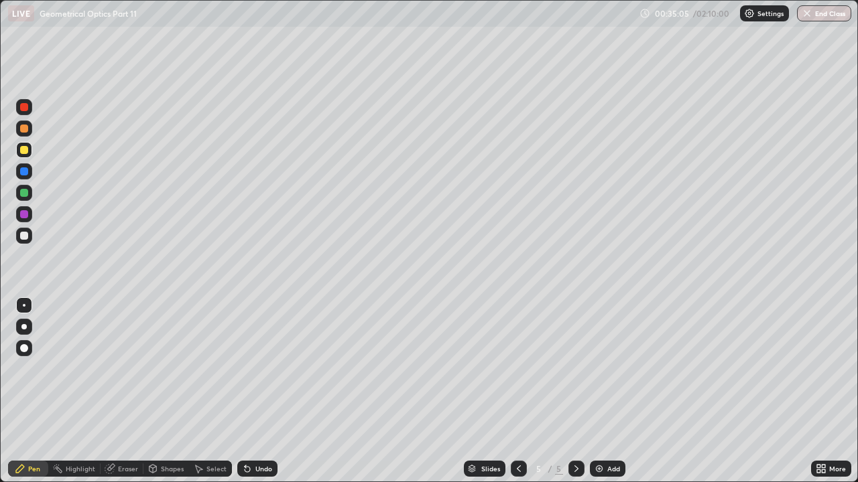
click at [250, 373] on icon at bounding box center [247, 469] width 11 height 11
click at [23, 234] on div at bounding box center [24, 236] width 8 height 8
click at [255, 373] on div "Undo" at bounding box center [263, 469] width 17 height 7
click at [257, 373] on div "Undo" at bounding box center [263, 469] width 17 height 7
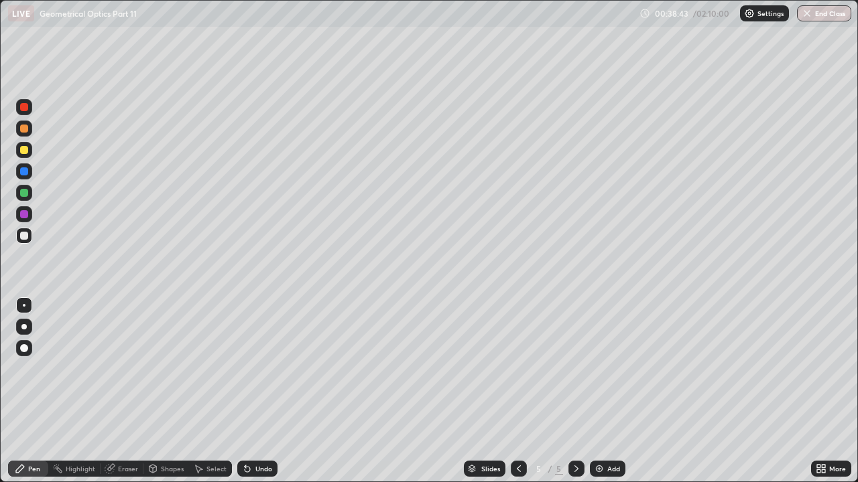
click at [257, 373] on div "Undo" at bounding box center [257, 469] width 40 height 16
click at [259, 373] on div "Undo" at bounding box center [257, 469] width 40 height 16
click at [23, 147] on div at bounding box center [24, 150] width 8 height 8
click at [603, 373] on div "Add" at bounding box center [608, 469] width 36 height 16
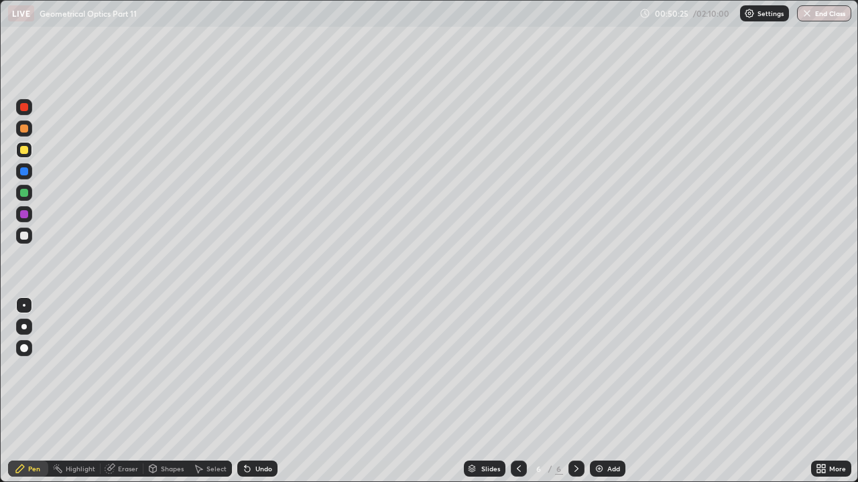
click at [21, 239] on div at bounding box center [24, 236] width 8 height 8
click at [21, 149] on div at bounding box center [24, 150] width 8 height 8
click at [20, 242] on div at bounding box center [24, 236] width 16 height 16
click at [256, 373] on div "Undo" at bounding box center [263, 469] width 17 height 7
click at [256, 373] on div "Undo" at bounding box center [257, 469] width 40 height 16
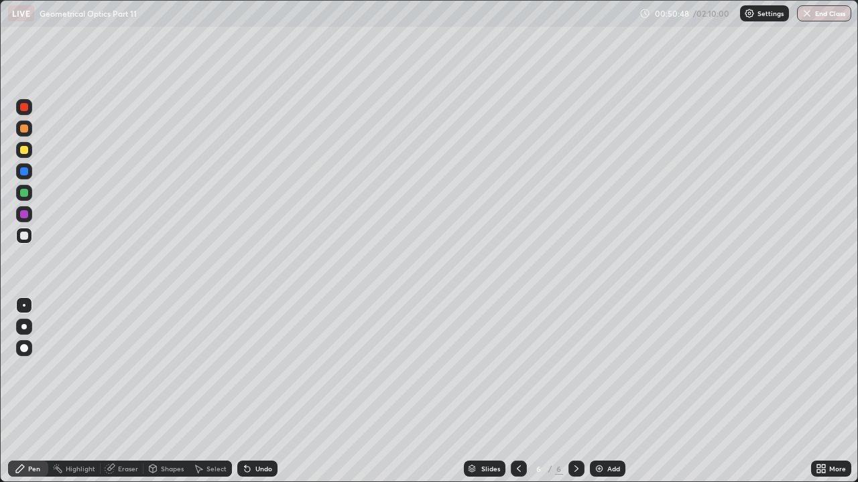
click at [255, 373] on div "Undo" at bounding box center [257, 469] width 40 height 16
click at [254, 373] on div "Undo" at bounding box center [257, 469] width 40 height 16
click at [123, 373] on div "Eraser" at bounding box center [128, 469] width 20 height 7
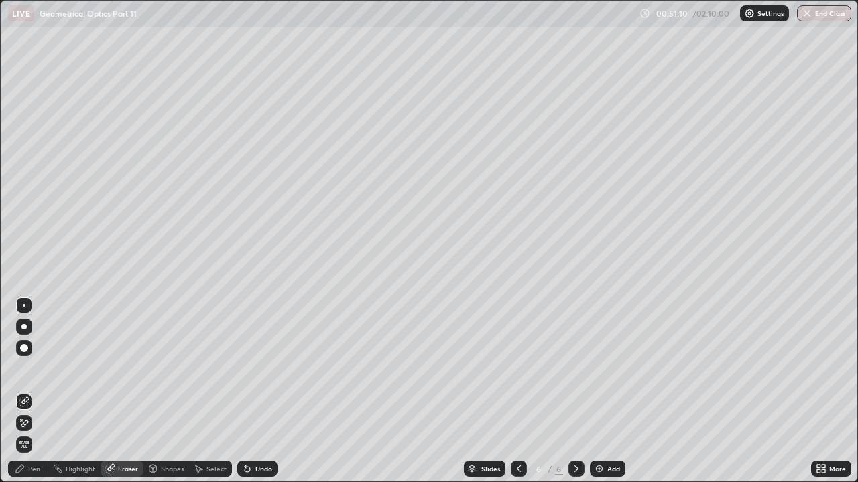
click at [32, 373] on div "Pen" at bounding box center [34, 469] width 12 height 7
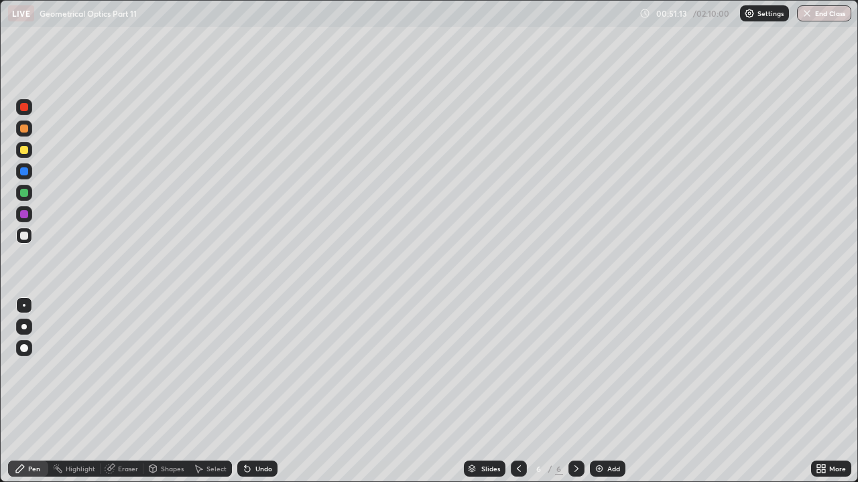
click at [23, 196] on div at bounding box center [24, 193] width 8 height 8
click at [23, 237] on div at bounding box center [24, 236] width 8 height 8
click at [21, 193] on div at bounding box center [24, 193] width 8 height 8
click at [22, 236] on div at bounding box center [24, 236] width 8 height 8
click at [23, 188] on div at bounding box center [24, 193] width 16 height 16
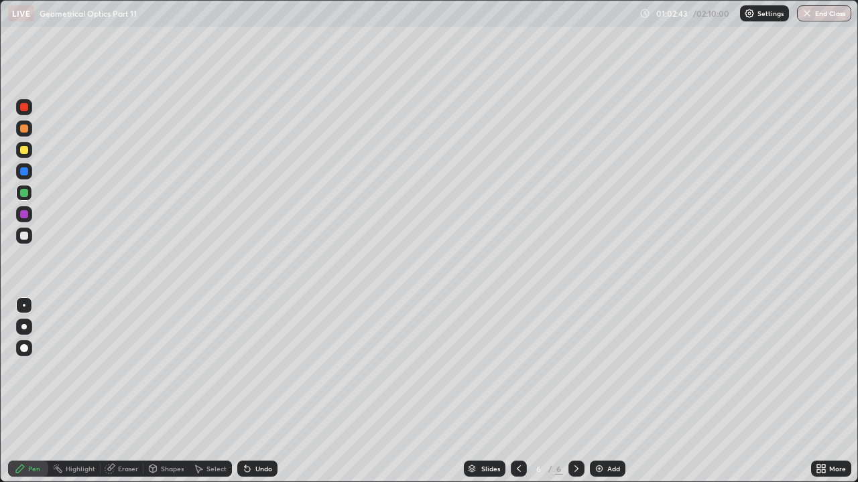
click at [597, 373] on img at bounding box center [599, 469] width 11 height 11
click at [23, 237] on div at bounding box center [24, 236] width 8 height 8
click at [23, 194] on div at bounding box center [24, 193] width 8 height 8
click at [126, 373] on div "Eraser" at bounding box center [128, 469] width 20 height 7
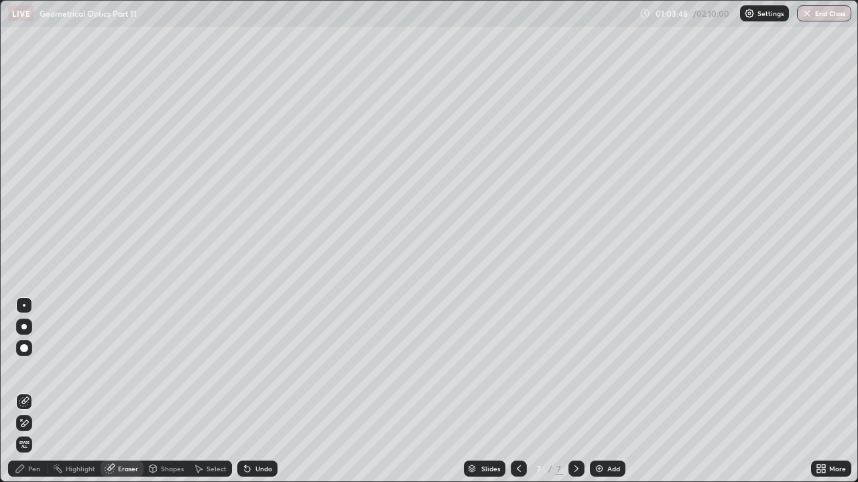
click at [29, 373] on div "Pen" at bounding box center [34, 469] width 12 height 7
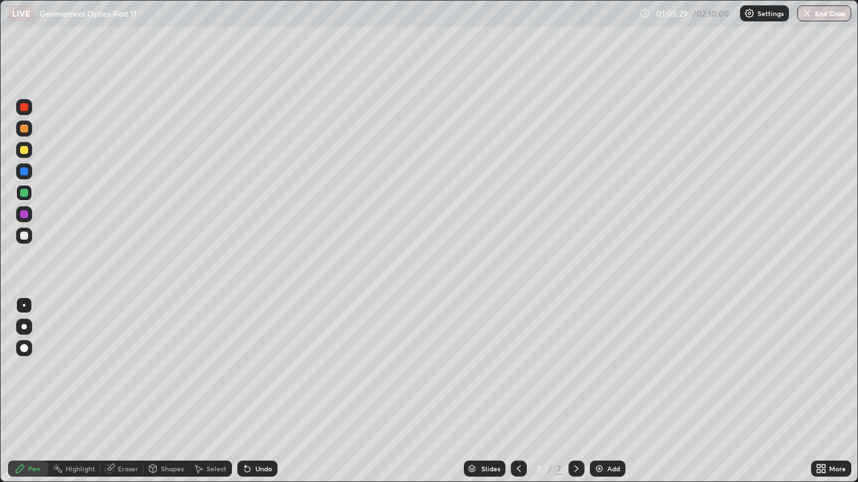
click at [31, 233] on div at bounding box center [24, 236] width 16 height 16
click at [26, 152] on div at bounding box center [24, 150] width 8 height 8
click at [25, 129] on div at bounding box center [24, 129] width 8 height 8
click at [25, 105] on div at bounding box center [24, 107] width 8 height 8
click at [23, 170] on div at bounding box center [24, 172] width 8 height 8
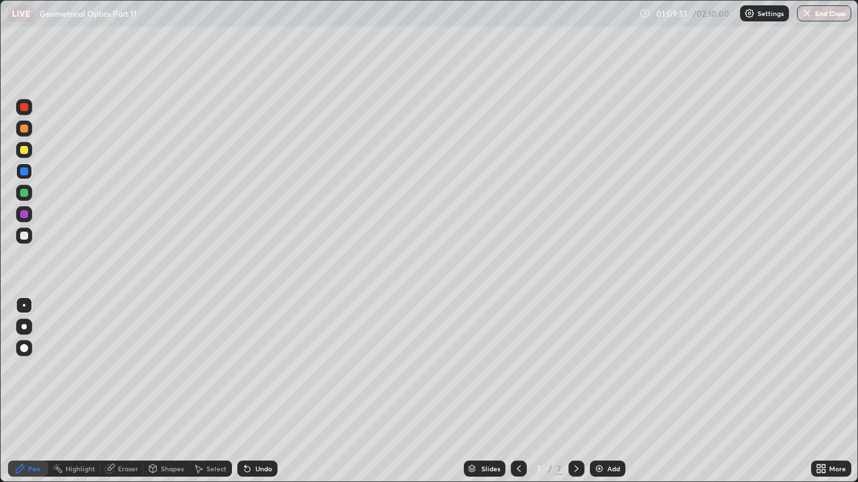
click at [25, 231] on div at bounding box center [24, 236] width 16 height 16
click at [23, 239] on div at bounding box center [24, 236] width 8 height 8
click at [23, 170] on div at bounding box center [24, 172] width 8 height 8
click at [27, 233] on div at bounding box center [24, 236] width 8 height 8
click at [24, 149] on div at bounding box center [24, 150] width 8 height 8
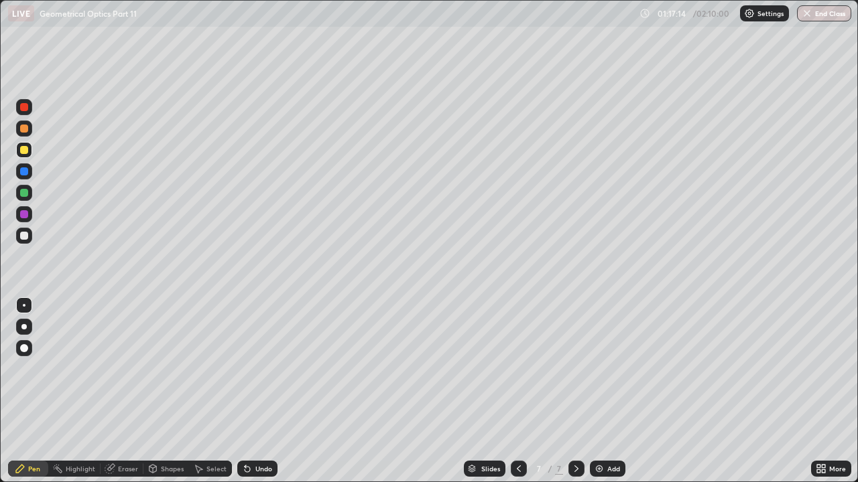
click at [24, 196] on div at bounding box center [24, 193] width 8 height 8
click at [258, 373] on div "Undo" at bounding box center [263, 469] width 17 height 7
click at [604, 373] on div "Add" at bounding box center [608, 469] width 36 height 16
click at [23, 241] on div at bounding box center [24, 236] width 16 height 16
click at [21, 108] on div at bounding box center [24, 107] width 8 height 8
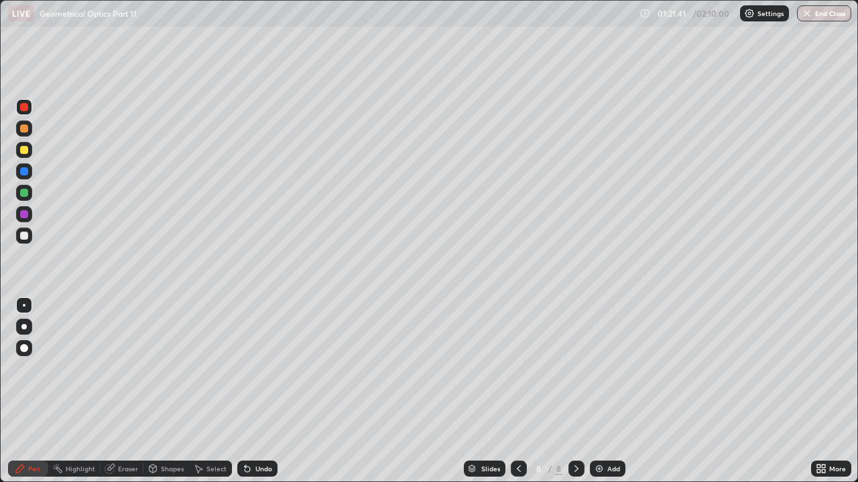
click at [23, 171] on div at bounding box center [24, 172] width 8 height 8
click at [23, 193] on div at bounding box center [24, 193] width 8 height 8
click at [511, 373] on div at bounding box center [519, 469] width 16 height 16
click at [575, 373] on icon at bounding box center [576, 469] width 11 height 11
click at [23, 149] on div at bounding box center [24, 150] width 8 height 8
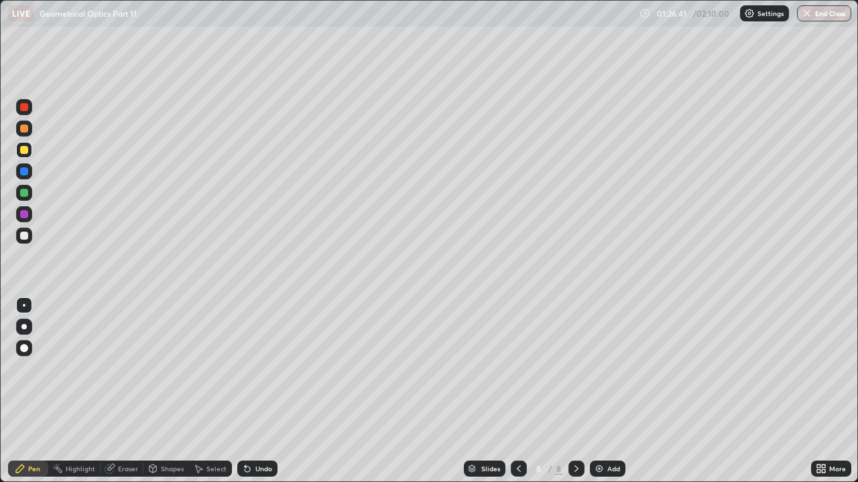
click at [27, 195] on div at bounding box center [24, 193] width 8 height 8
click at [0, 69] on div "Setting up your live class" at bounding box center [429, 241] width 858 height 482
click at [608, 373] on div "Add" at bounding box center [613, 469] width 13 height 7
click at [23, 238] on div at bounding box center [24, 236] width 8 height 8
click at [24, 150] on div at bounding box center [24, 150] width 8 height 8
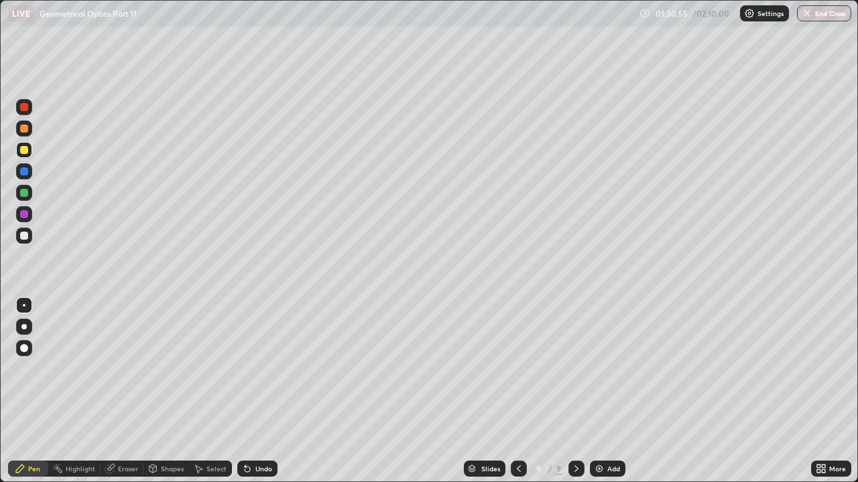
click at [250, 373] on icon at bounding box center [247, 469] width 11 height 11
click at [24, 149] on div at bounding box center [24, 150] width 8 height 8
click at [23, 128] on div at bounding box center [24, 129] width 8 height 8
click at [22, 170] on div at bounding box center [24, 172] width 8 height 8
click at [25, 109] on div at bounding box center [24, 107] width 8 height 8
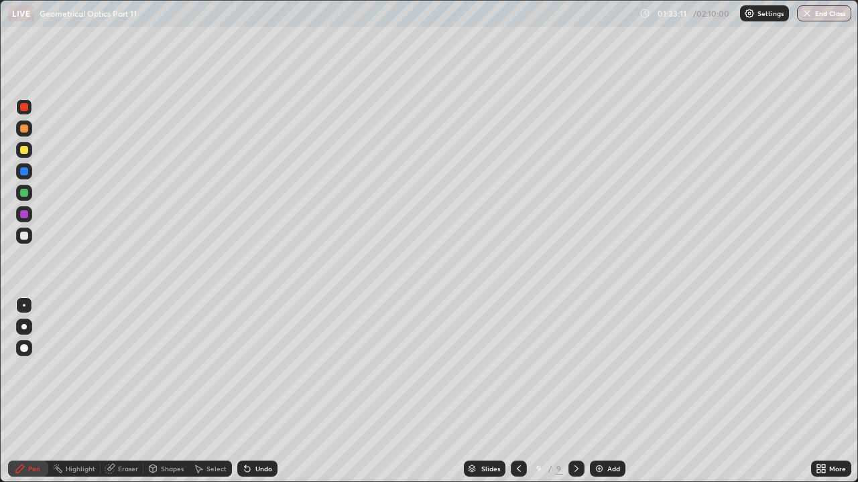
click at [24, 151] on div at bounding box center [24, 150] width 8 height 8
click at [22, 195] on div at bounding box center [24, 193] width 8 height 8
click at [24, 215] on div at bounding box center [24, 214] width 8 height 8
click at [23, 236] on div at bounding box center [24, 236] width 8 height 8
click at [17, 193] on div at bounding box center [24, 193] width 16 height 16
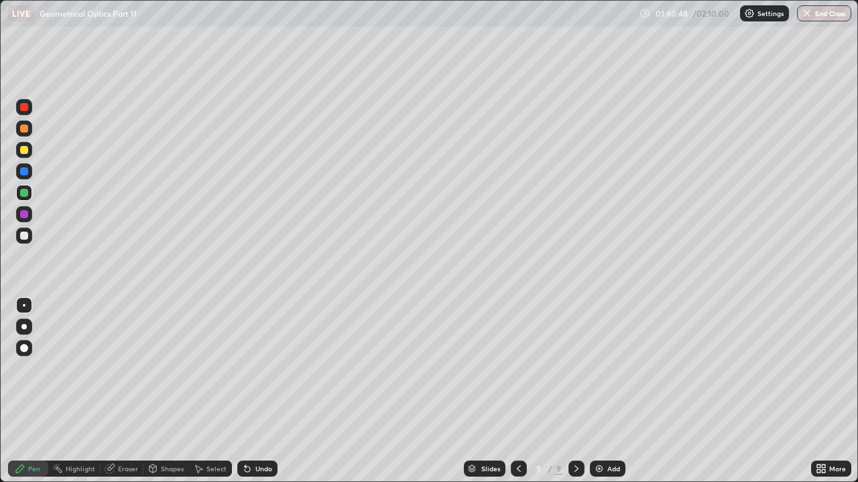
click at [255, 373] on div "Undo" at bounding box center [263, 469] width 17 height 7
click at [259, 373] on div "Undo" at bounding box center [263, 469] width 17 height 7
click at [23, 237] on div at bounding box center [24, 236] width 8 height 8
click at [168, 373] on div "Shapes" at bounding box center [172, 469] width 23 height 7
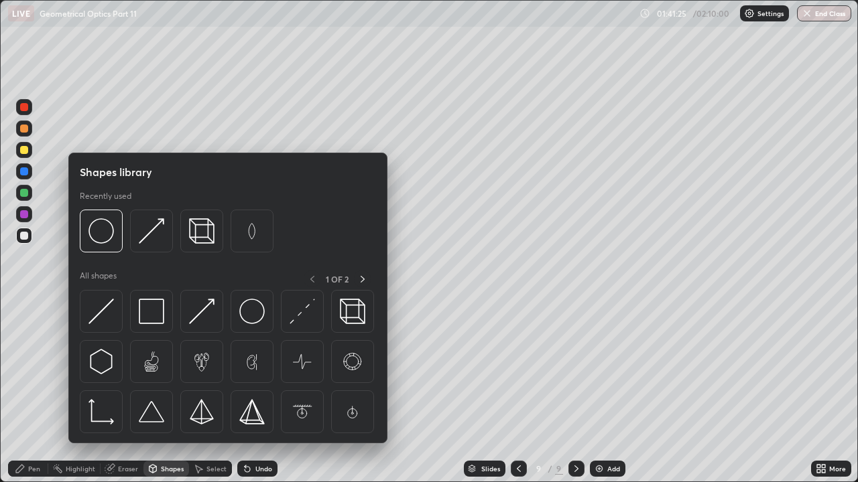
click at [123, 373] on div "Eraser" at bounding box center [128, 469] width 20 height 7
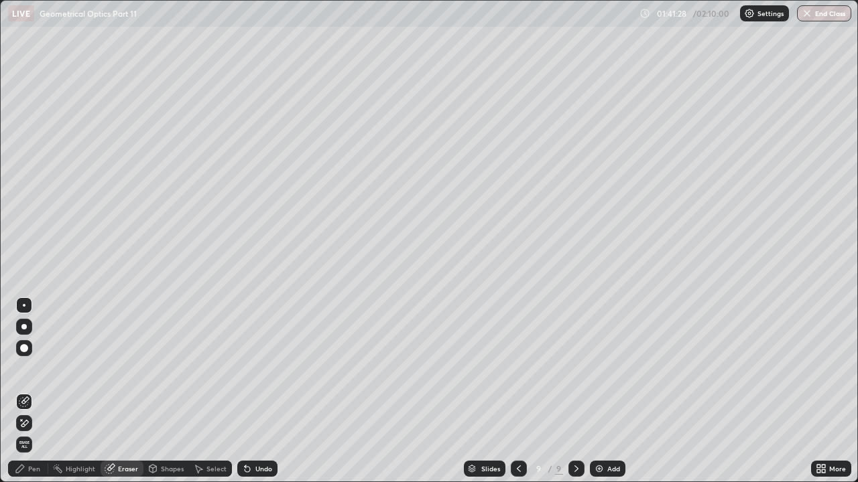
click at [32, 373] on div "Pen" at bounding box center [34, 469] width 12 height 7
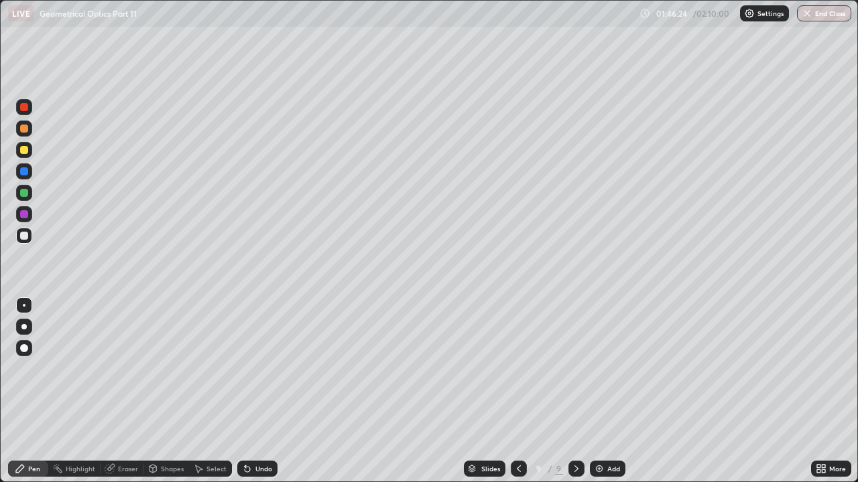
click at [603, 373] on img at bounding box center [599, 469] width 11 height 11
click at [814, 15] on button "End Class" at bounding box center [824, 13] width 54 height 16
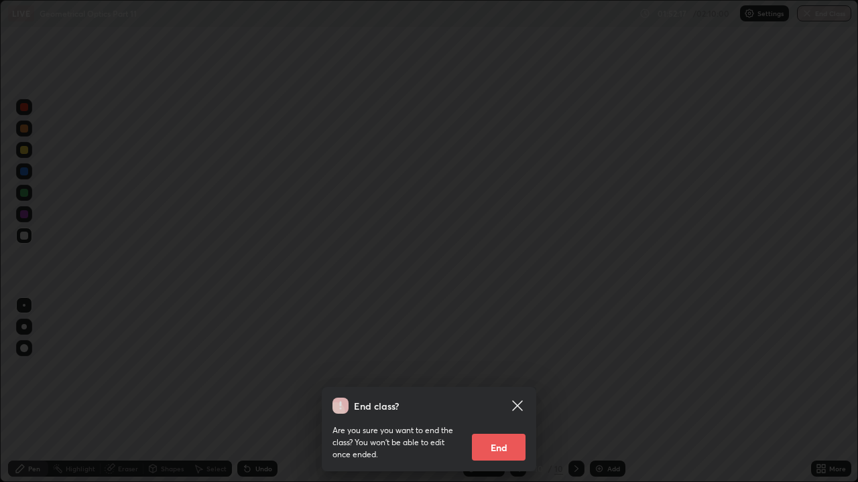
click at [509, 373] on button "End" at bounding box center [499, 447] width 54 height 27
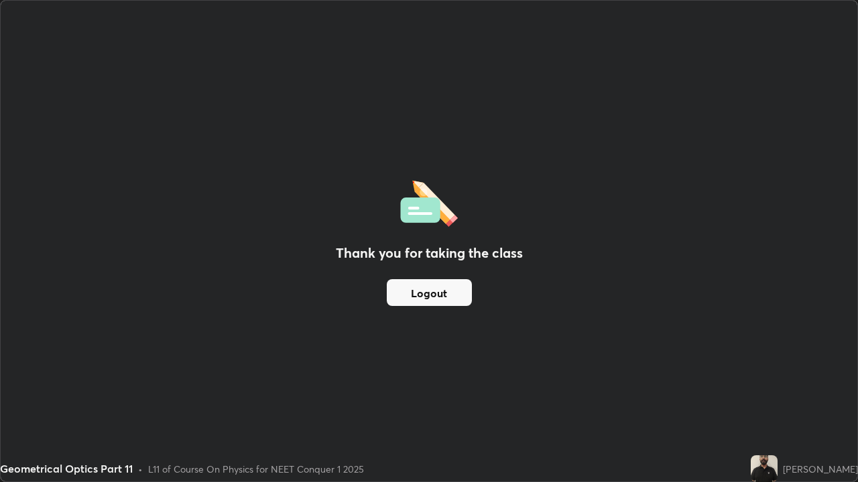
click at [458, 293] on button "Logout" at bounding box center [429, 292] width 85 height 27
